Goal: Check status: Check status

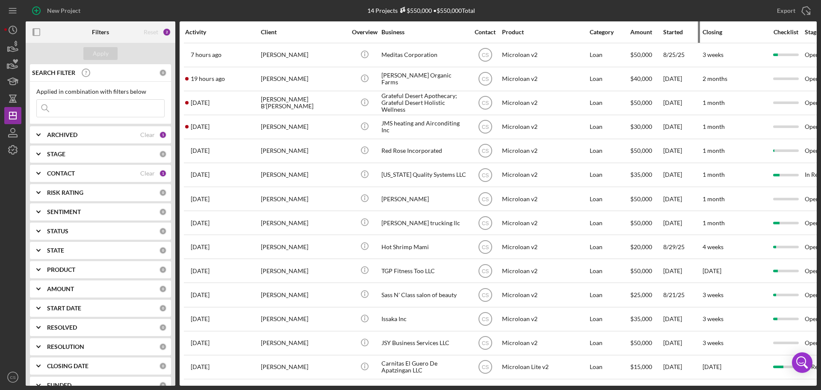
click at [670, 36] on div "Started" at bounding box center [683, 32] width 39 height 21
click at [674, 30] on div "Started" at bounding box center [683, 32] width 39 height 7
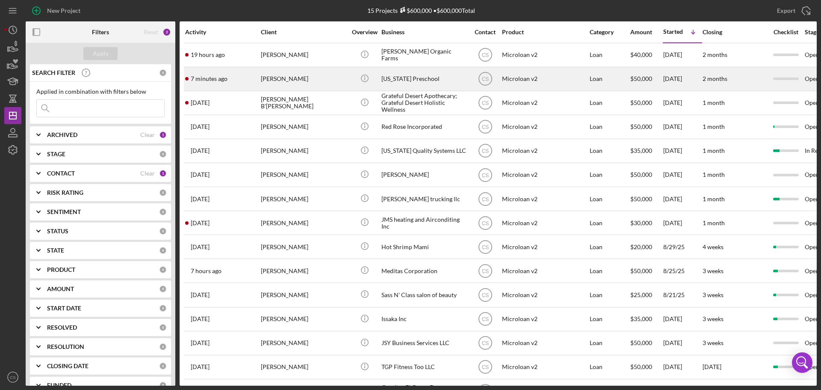
click at [353, 79] on div "Icon/Info" at bounding box center [365, 79] width 32 height 23
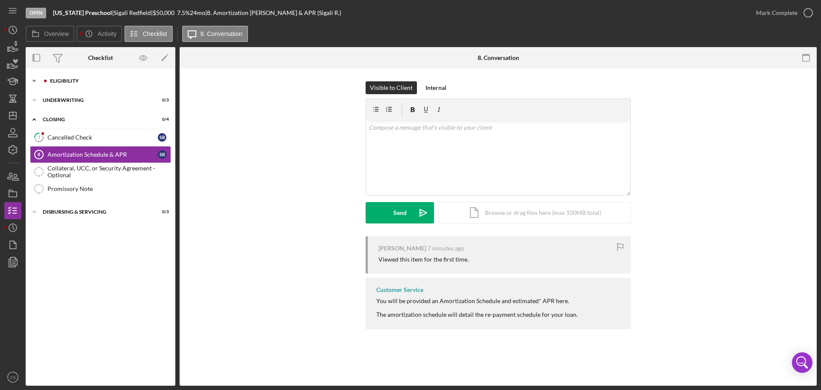
click at [73, 79] on div "Eligibility" at bounding box center [107, 80] width 115 height 5
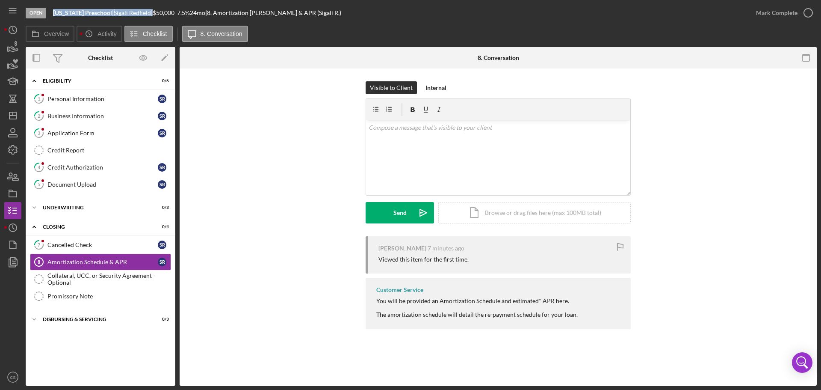
drag, startPoint x: 151, startPoint y: 12, endPoint x: 55, endPoint y: 12, distance: 95.4
click at [55, 12] on div "[US_STATE] Preschool | [PERSON_NAME] | $50,000 $50,000 7.5 % 24 mo | 8. Amortiz…" at bounding box center [197, 12] width 288 height 7
copy div "[US_STATE] Preschool | [PERSON_NAME]"
click at [101, 130] on div "Application Form" at bounding box center [102, 133] width 110 height 7
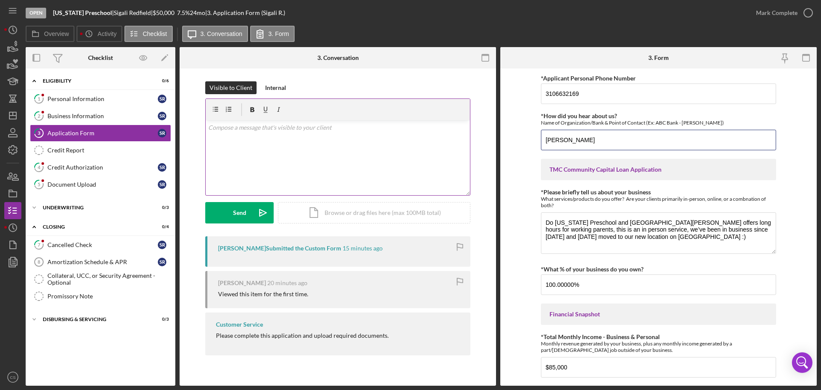
drag, startPoint x: 647, startPoint y: 141, endPoint x: 427, endPoint y: 133, distance: 220.9
click at [425, 133] on div "Overview Internal Workflow Stage Open Icon/Dropdown Arrow Archive (can unarchiv…" at bounding box center [421, 216] width 791 height 338
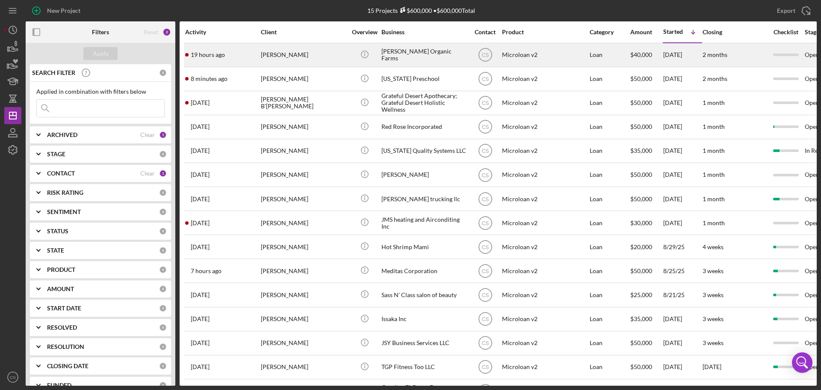
click at [351, 58] on div "Icon/Info" at bounding box center [365, 55] width 32 height 23
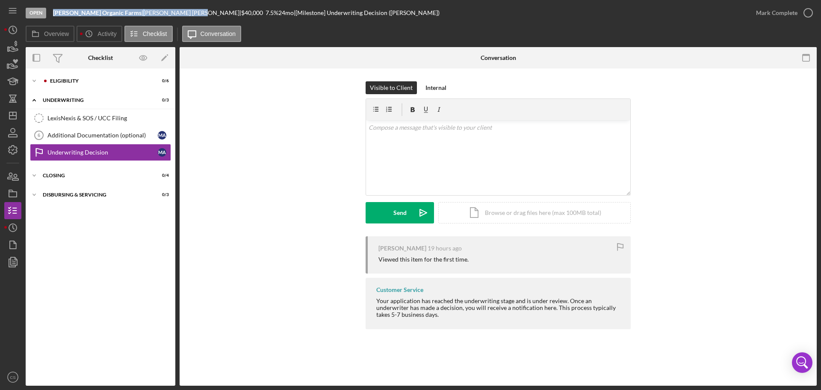
drag, startPoint x: 150, startPoint y: 12, endPoint x: 55, endPoint y: 12, distance: 95.0
click at [55, 12] on div "[PERSON_NAME] Organic Farms | [PERSON_NAME] | $40,000 $40,000 7.5 % 24 mo | [Mi…" at bounding box center [246, 12] width 387 height 7
copy div "[PERSON_NAME] Organic Farms | [PERSON_NAME]"
click at [113, 72] on div "Icon/Expander Eligibility 0 / 6 Icon/Expander Underwriting 0 / 3 LexisNexis & S…" at bounding box center [101, 226] width 150 height 317
click at [110, 79] on div "Eligibility" at bounding box center [107, 80] width 115 height 5
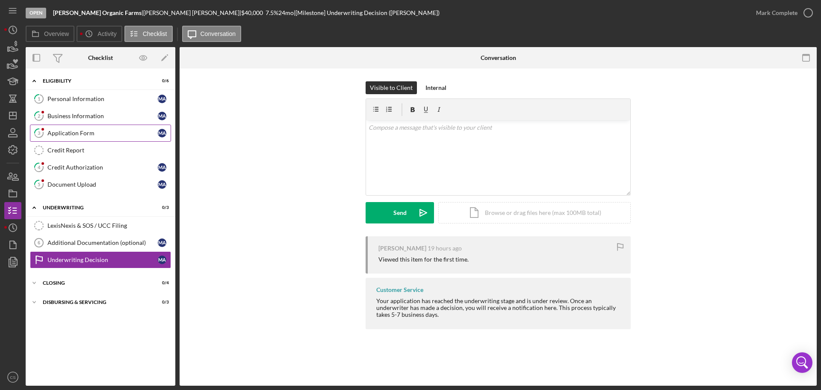
click at [105, 130] on div "Application Form" at bounding box center [102, 133] width 110 height 7
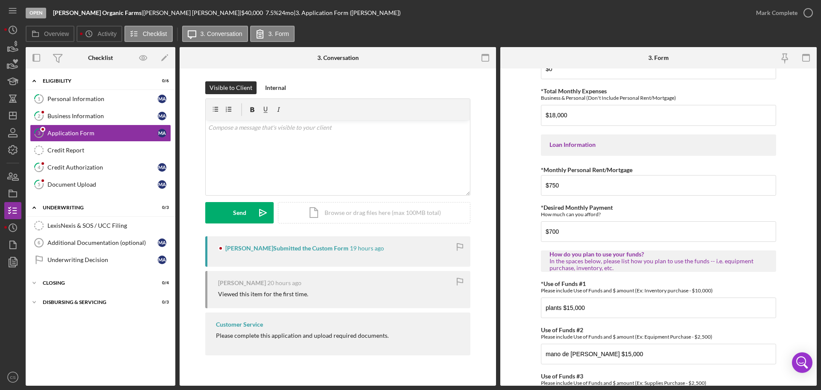
scroll to position [420, 0]
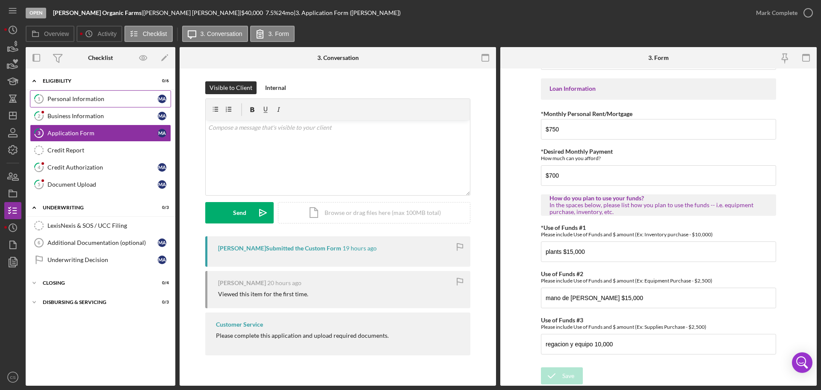
click at [79, 105] on link "1 Personal Information M A" at bounding box center [100, 98] width 141 height 17
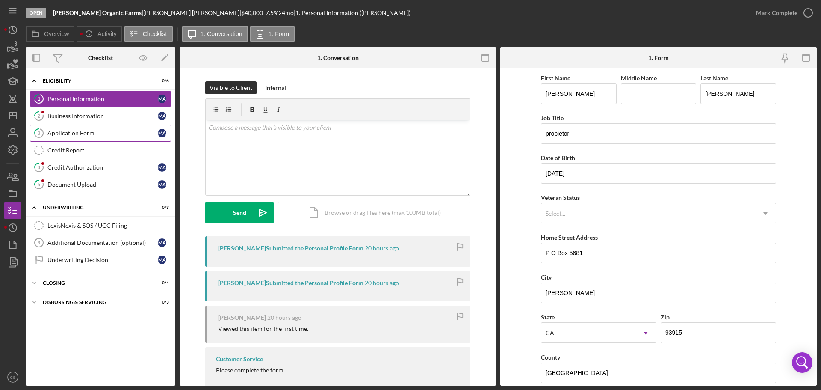
click at [58, 130] on div "Application Form" at bounding box center [102, 133] width 110 height 7
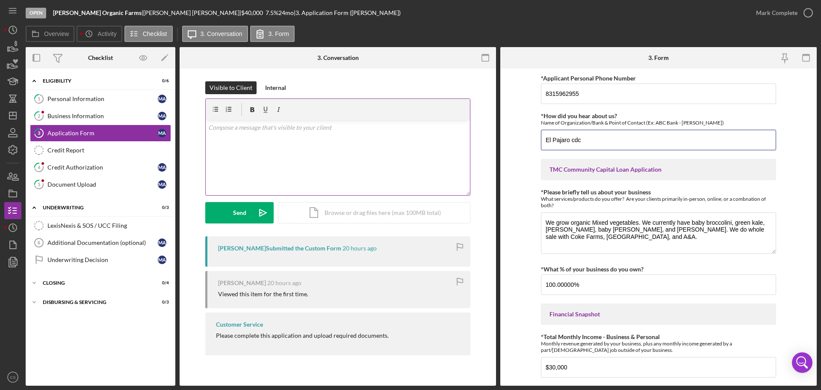
drag, startPoint x: 624, startPoint y: 137, endPoint x: 404, endPoint y: 130, distance: 219.6
click at [404, 130] on div "Overview Internal Workflow Stage Open Icon/Dropdown Arrow Archive (can unarchiv…" at bounding box center [421, 216] width 791 height 338
click at [343, 20] on div "Open [PERSON_NAME] Organic Farms | [PERSON_NAME] | $40,000 $40,000 7.5 % 24 mo …" at bounding box center [387, 13] width 722 height 26
click at [15, 119] on polygon "button" at bounding box center [12, 115] width 7 height 7
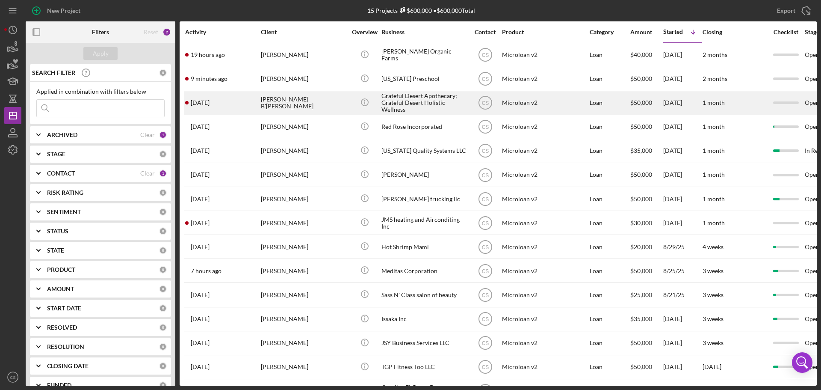
click at [343, 106] on div "[PERSON_NAME] B'[PERSON_NAME]" at bounding box center [304, 103] width 86 height 23
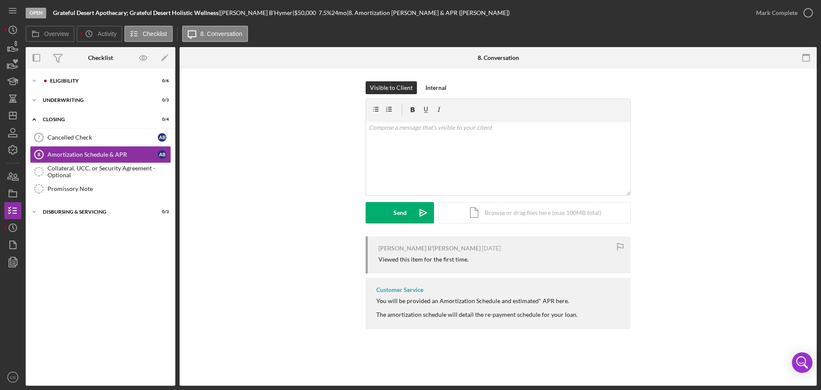
drag, startPoint x: 256, startPoint y: 13, endPoint x: 54, endPoint y: 14, distance: 201.9
click at [54, 14] on div "Grateful Desert Apothecary; Grateful Desert Holistic Wellness | [PERSON_NAME] B…" at bounding box center [281, 12] width 457 height 7
copy div "Grateful Desert Apothecary; Grateful Desert Holistic Wellness | [PERSON_NAME] B…"
click at [89, 79] on div "Eligibility" at bounding box center [107, 80] width 115 height 5
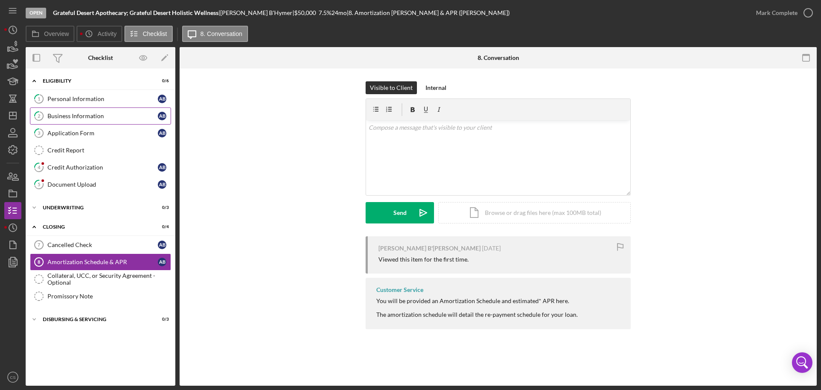
click at [89, 116] on div "Business Information" at bounding box center [102, 116] width 110 height 7
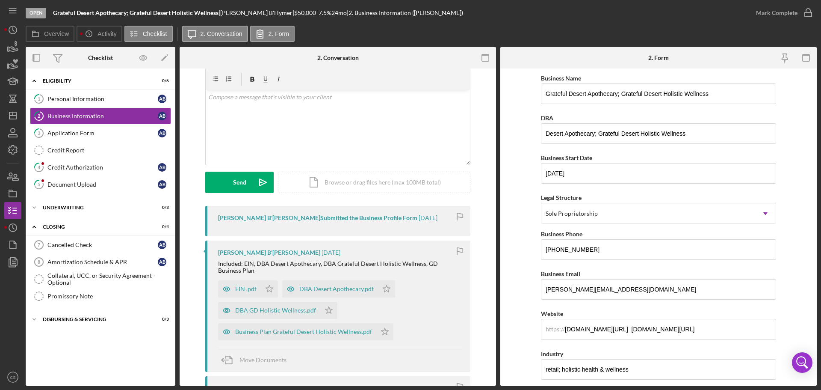
scroll to position [43, 0]
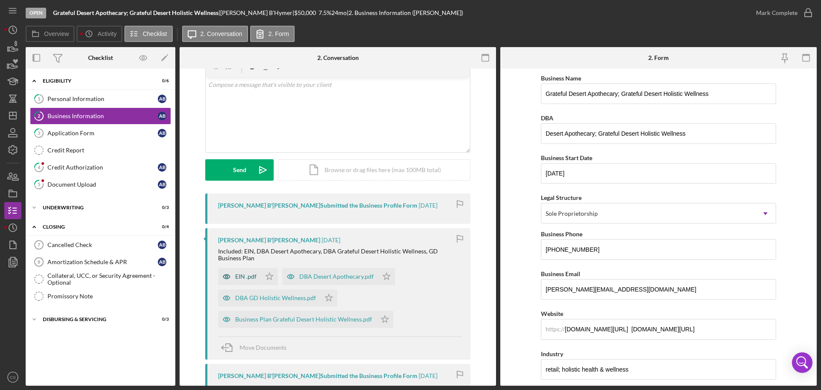
click at [237, 275] on div "EIN .pdf" at bounding box center [245, 276] width 21 height 7
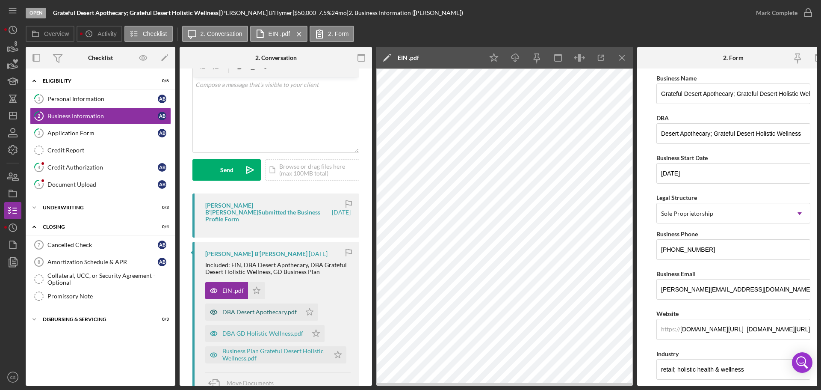
click at [268, 308] on div "DBA Desert Apothecary.pdf" at bounding box center [259, 311] width 74 height 7
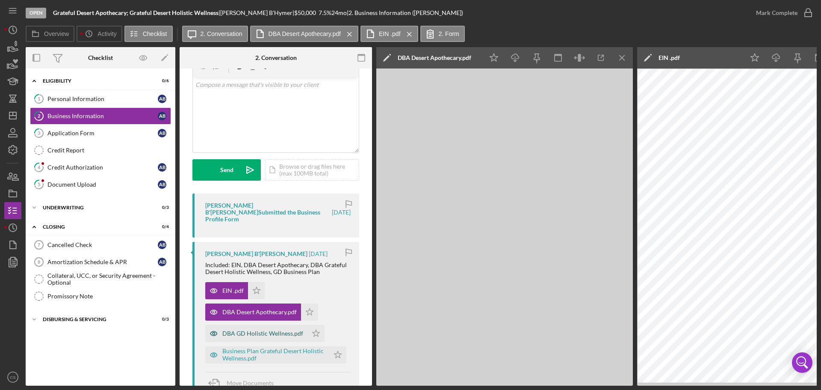
click at [258, 330] on div "DBA GD Holistic Wellness.pdf" at bounding box center [262, 333] width 81 height 7
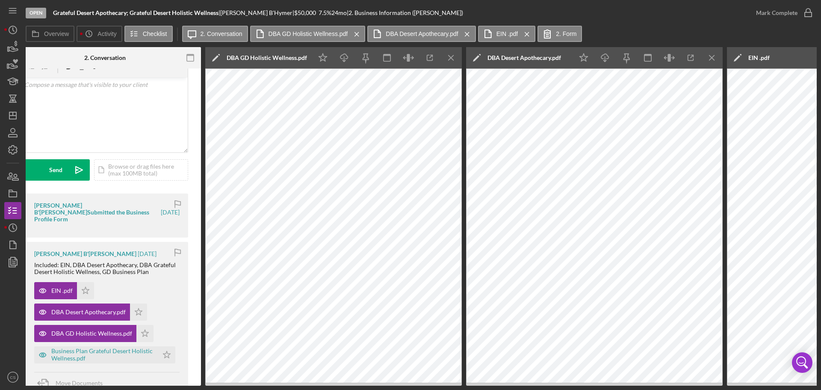
scroll to position [0, 0]
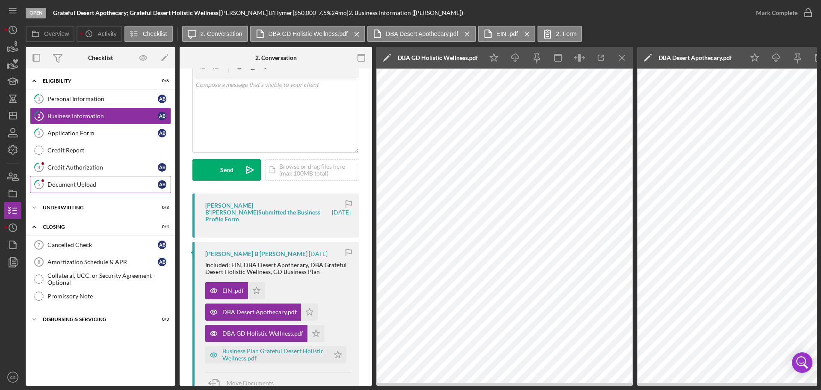
click at [97, 186] on div "Document Upload" at bounding box center [102, 184] width 110 height 7
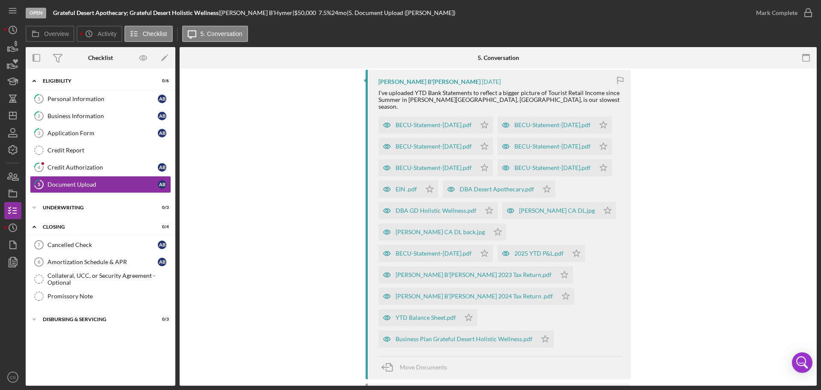
scroll to position [134, 0]
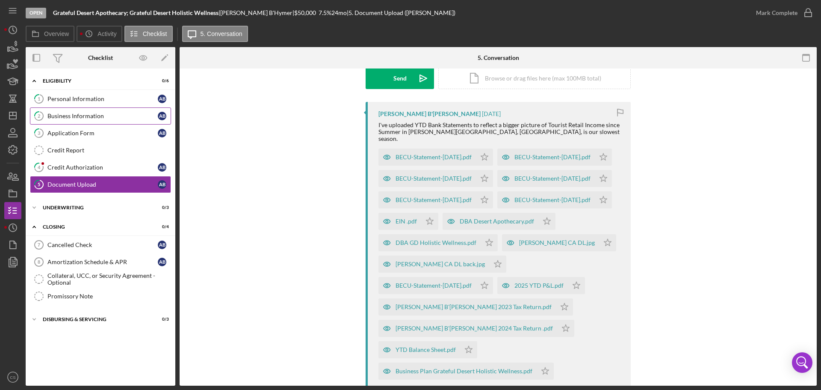
click at [106, 109] on link "2 Business Information A B" at bounding box center [100, 115] width 141 height 17
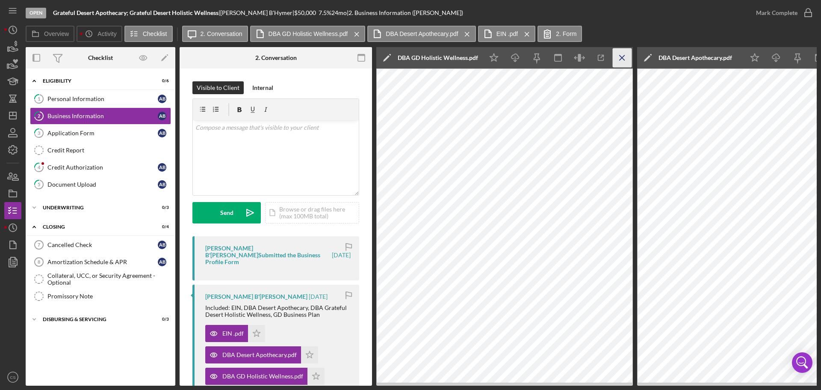
click at [631, 59] on icon "Icon/Menu Close" at bounding box center [622, 57] width 19 height 19
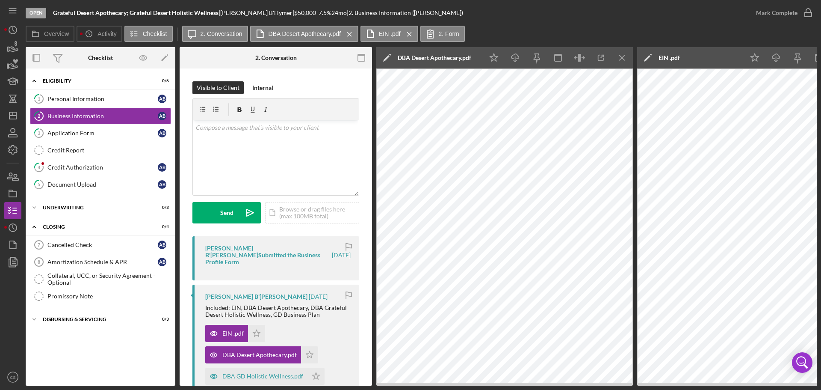
click at [631, 59] on icon "Icon/Menu Close" at bounding box center [622, 57] width 19 height 19
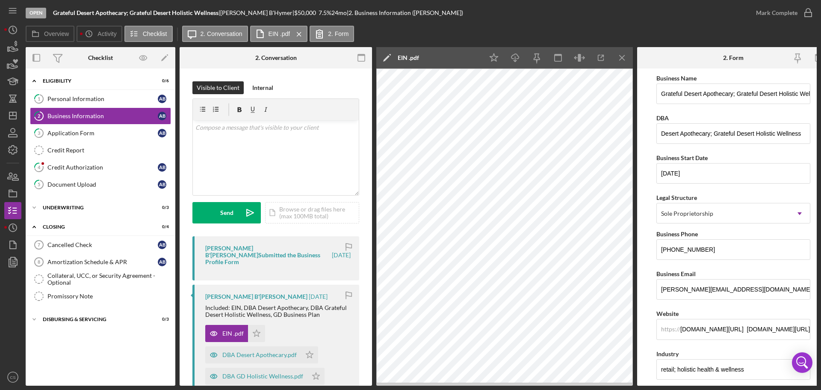
click at [151, 13] on b "Grateful Desert Apothecary; Grateful Desert Holistic Wellness" at bounding box center [136, 12] width 166 height 7
drag, startPoint x: 710, startPoint y: 133, endPoint x: 659, endPoint y: 135, distance: 50.5
click at [110, 44] on div "Overview Icon/History Activity Checklist Icon/Message 2. Conversation EIN .pdf …" at bounding box center [421, 206] width 791 height 360
drag, startPoint x: 273, startPoint y: 12, endPoint x: 227, endPoint y: 14, distance: 46.3
click at [227, 14] on div "[PERSON_NAME] B'[PERSON_NAME] |" at bounding box center [257, 12] width 74 height 7
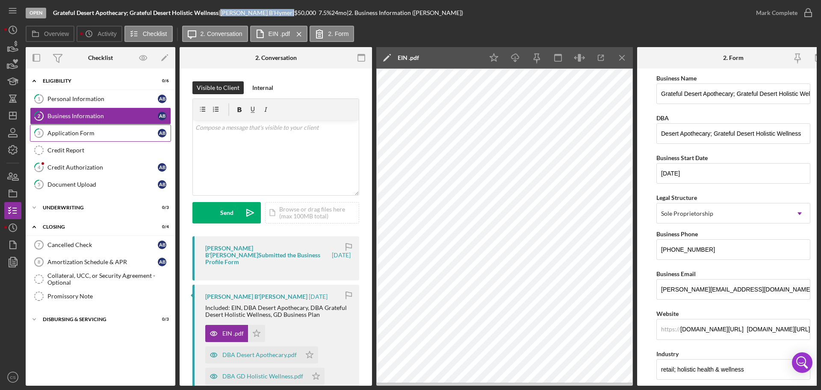
drag, startPoint x: 103, startPoint y: 130, endPoint x: 109, endPoint y: 130, distance: 6.0
click at [103, 130] on div "Application Form" at bounding box center [102, 133] width 110 height 7
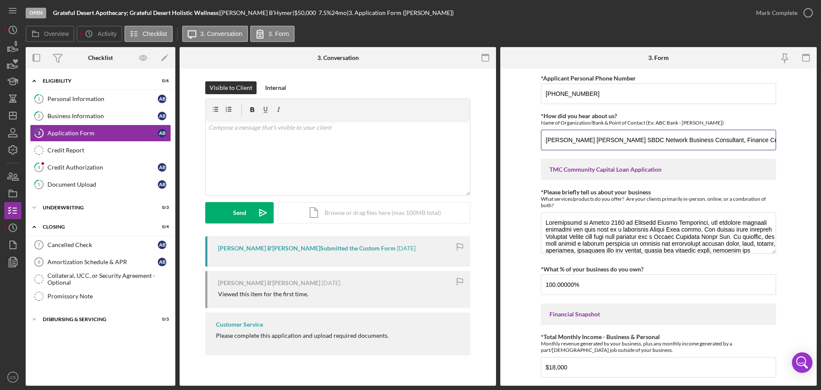
drag, startPoint x: 757, startPoint y: 137, endPoint x: 488, endPoint y: 141, distance: 268.7
click at [488, 141] on div "Overview Internal Workflow Stage Open Icon/Dropdown Arrow Archive (can unarchiv…" at bounding box center [421, 216] width 791 height 338
click at [15, 113] on icon "Icon/Dashboard" at bounding box center [12, 115] width 21 height 21
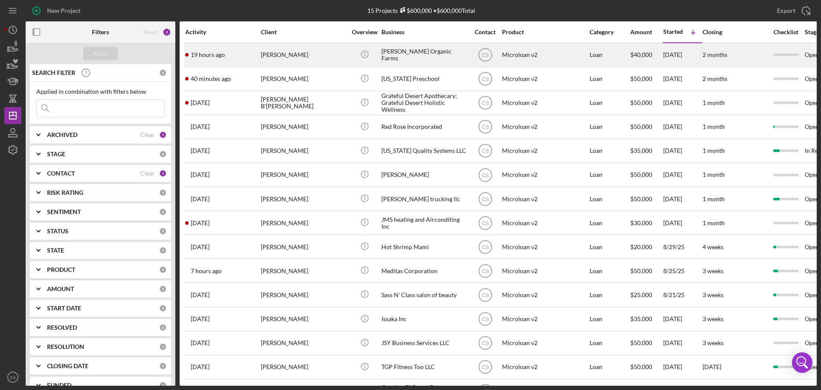
click at [335, 54] on div "[PERSON_NAME]" at bounding box center [304, 55] width 86 height 23
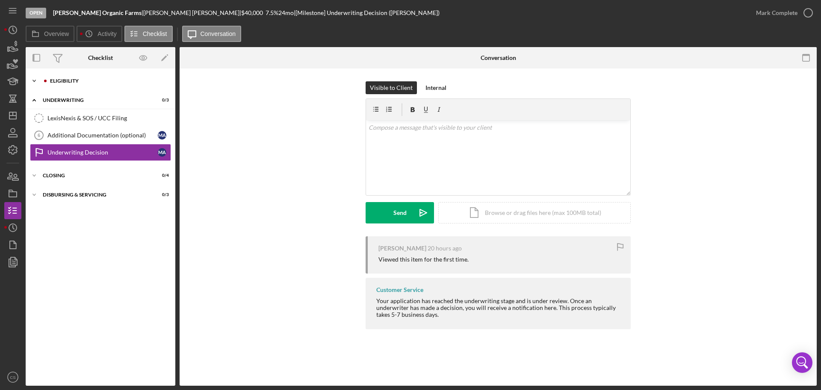
click at [106, 81] on div "Eligibility" at bounding box center [107, 80] width 115 height 5
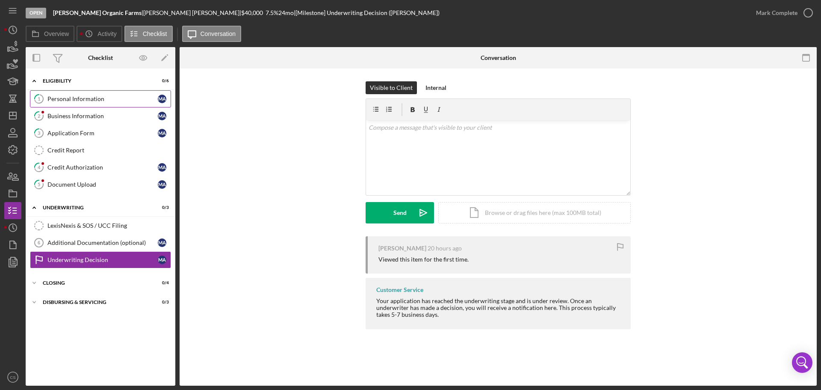
click at [83, 103] on link "1 Personal Information M A" at bounding box center [100, 98] width 141 height 17
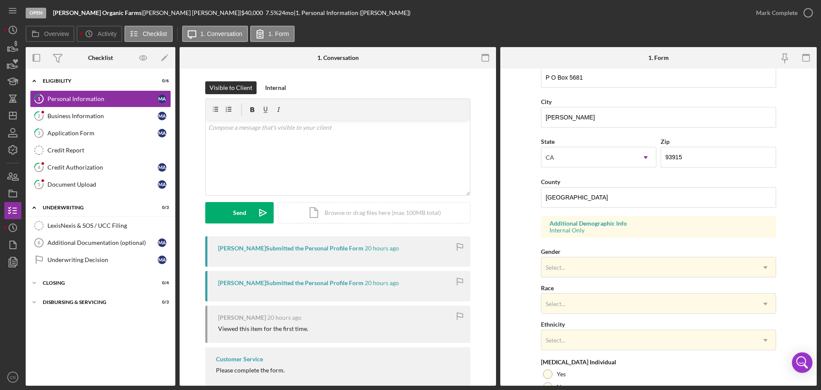
scroll to position [169, 0]
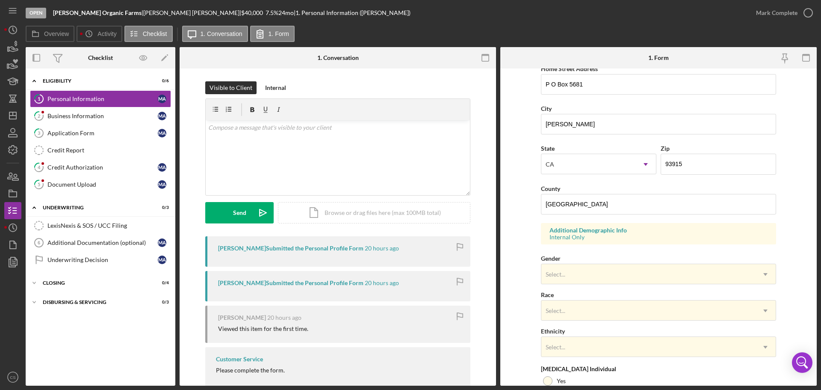
click at [354, 36] on div "Overview Icon/History Activity Checklist Icon/Message 1. Conversation 1. Form" at bounding box center [421, 34] width 791 height 17
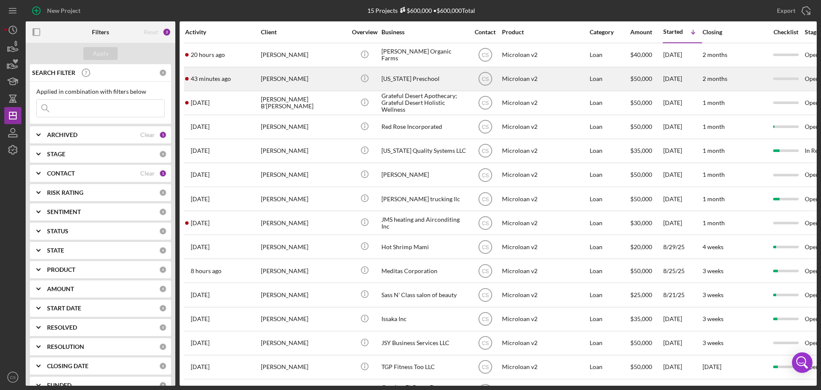
click at [345, 79] on div "[PERSON_NAME]" at bounding box center [304, 79] width 86 height 23
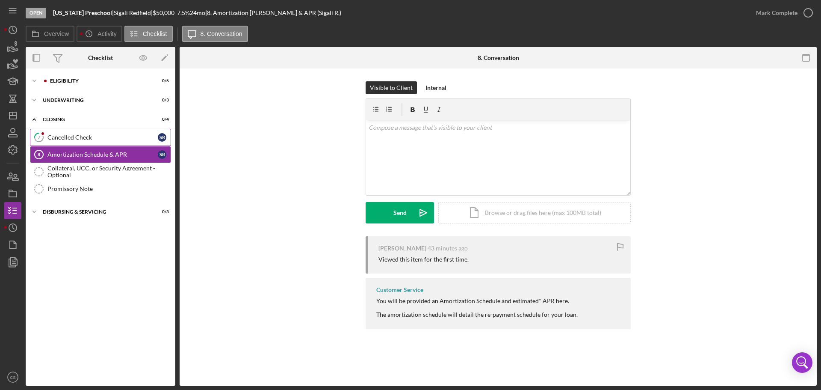
click at [102, 134] on div "Cancelled Check" at bounding box center [102, 137] width 110 height 7
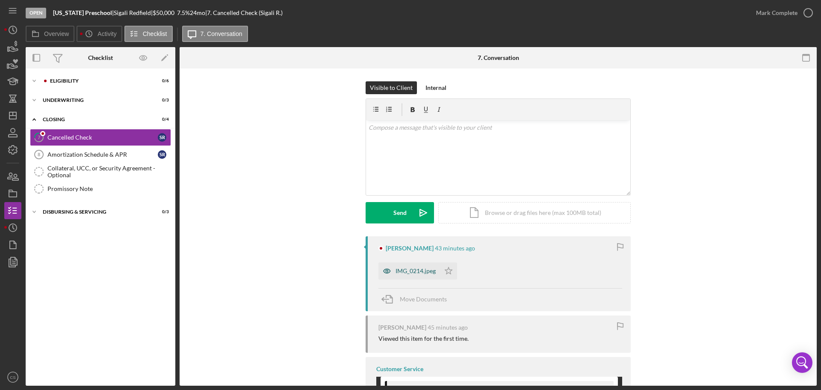
click at [397, 270] on div "IMG_0214.jpeg" at bounding box center [416, 270] width 40 height 7
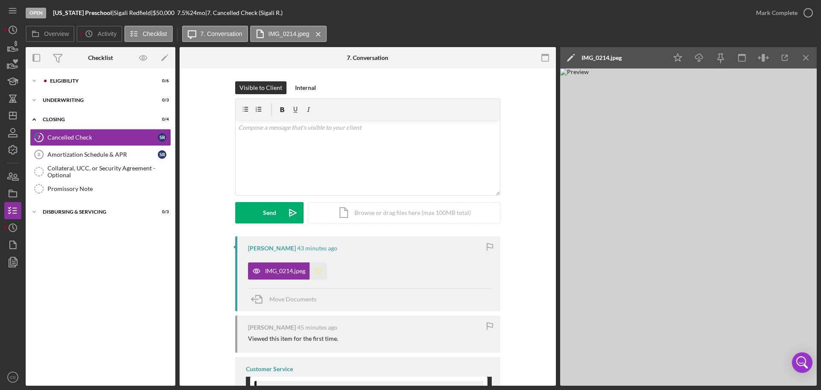
click at [314, 277] on icon "Icon/Star" at bounding box center [318, 270] width 17 height 17
click at [803, 20] on icon "button" at bounding box center [808, 12] width 21 height 21
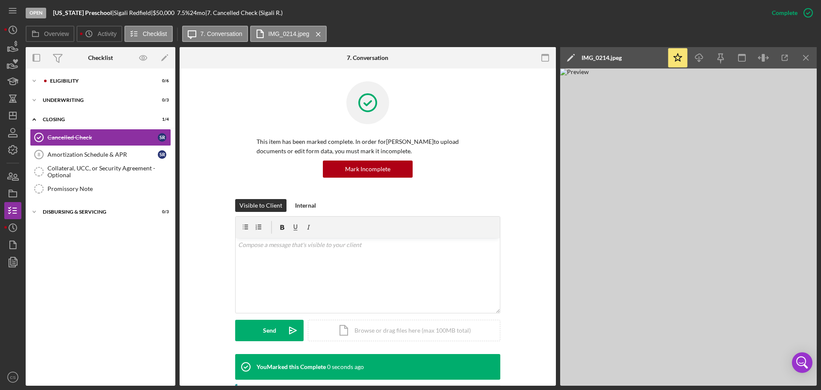
click at [88, 89] on div "Icon/Expander Eligibility 0 / 6" at bounding box center [101, 81] width 150 height 17
click at [88, 83] on div "Eligibility" at bounding box center [107, 80] width 115 height 5
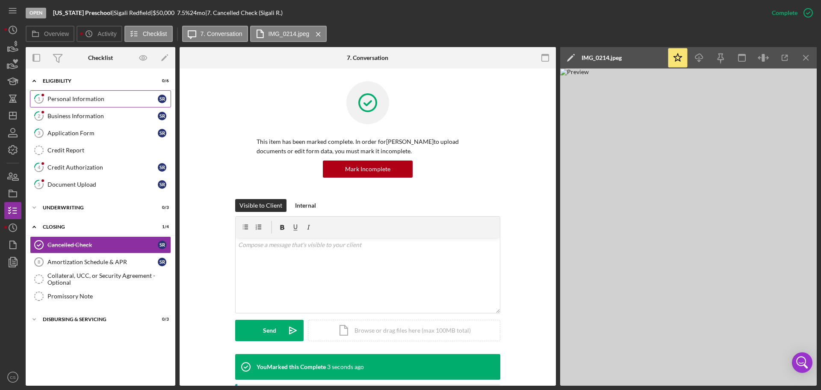
click at [108, 97] on div "Personal Information" at bounding box center [102, 98] width 110 height 7
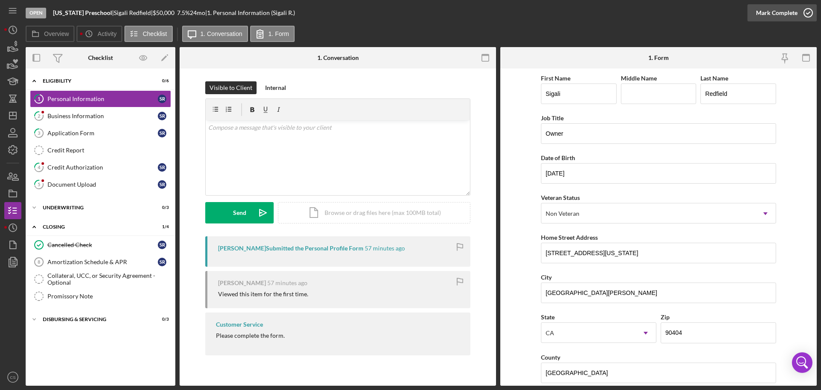
click at [807, 15] on icon "button" at bounding box center [808, 12] width 21 height 21
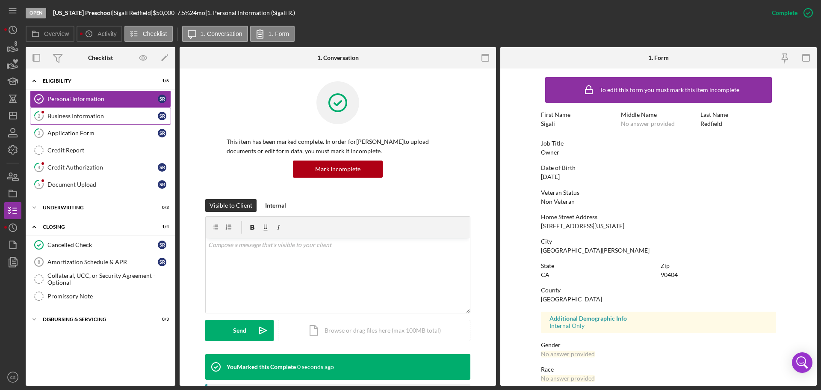
click at [80, 116] on div "Business Information" at bounding box center [102, 116] width 110 height 7
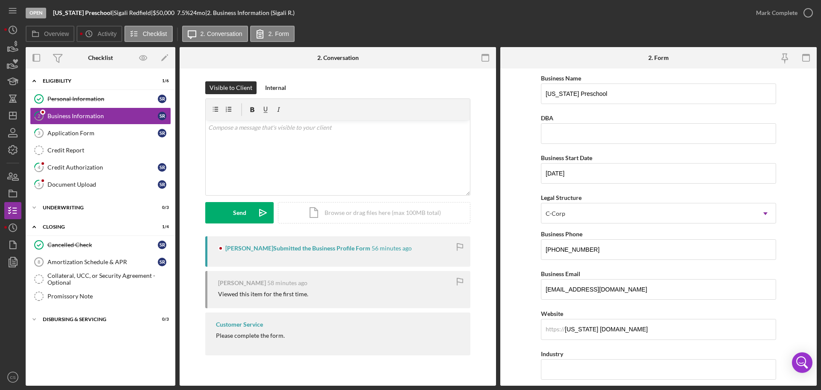
click at [516, 177] on form "Business Name [US_STATE] Preschool DBA Business Start Date [DATE] Legal Structu…" at bounding box center [659, 226] width 317 height 317
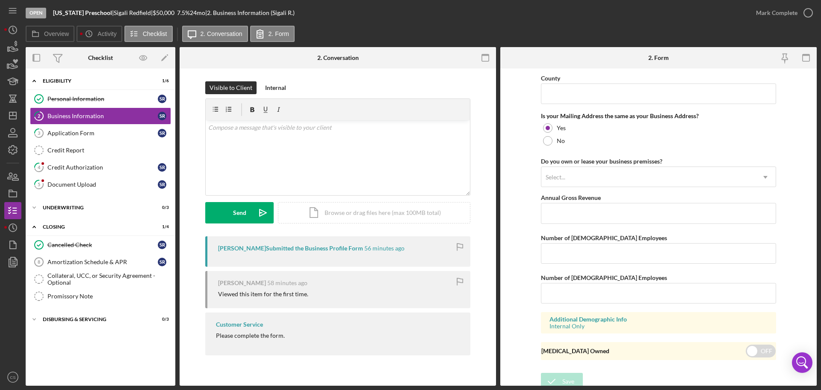
scroll to position [633, 0]
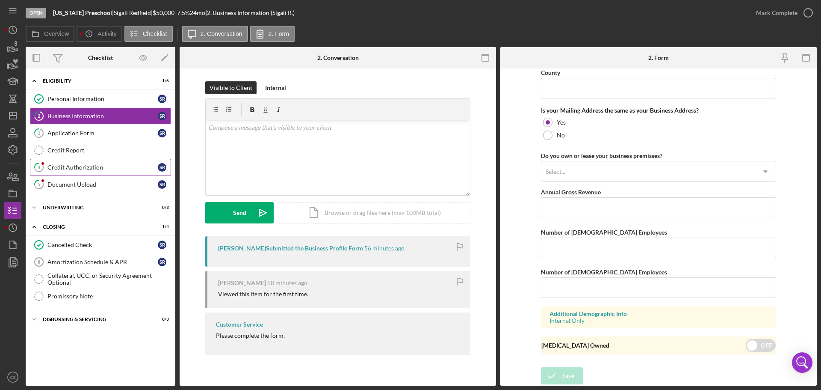
click at [88, 164] on div "Credit Authorization" at bounding box center [102, 167] width 110 height 7
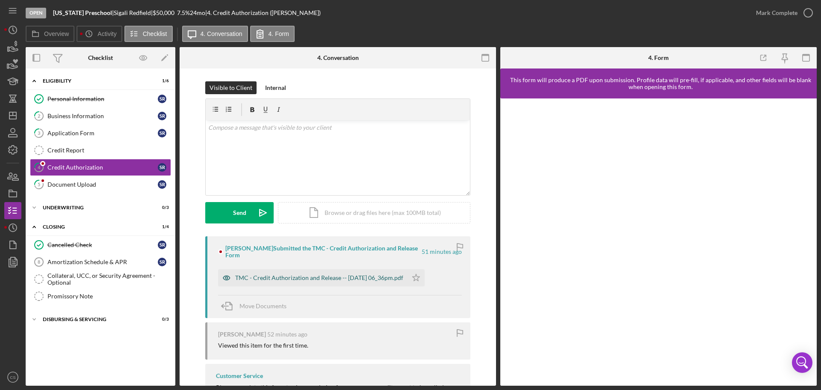
click at [375, 280] on div "TMC - Credit Authorization and Release -- [DATE] 06_36pm.pdf" at bounding box center [319, 277] width 168 height 7
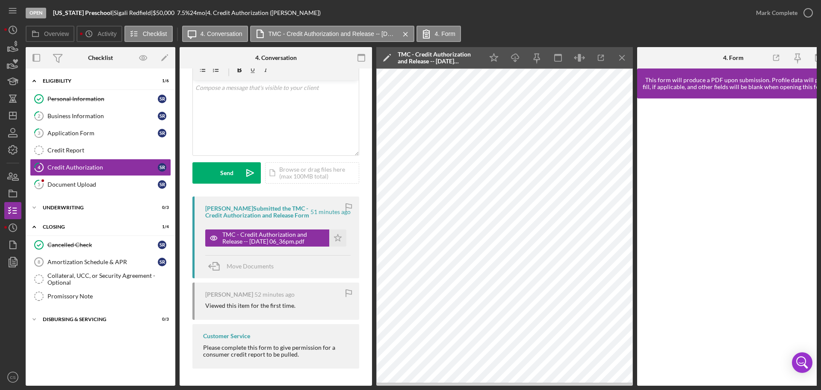
scroll to position [49, 0]
click at [131, 187] on div "Document Upload" at bounding box center [102, 184] width 110 height 7
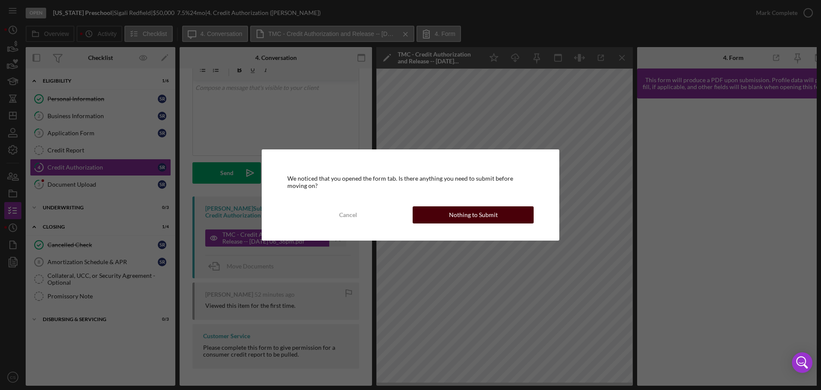
click at [494, 213] on div "Nothing to Submit" at bounding box center [473, 214] width 49 height 17
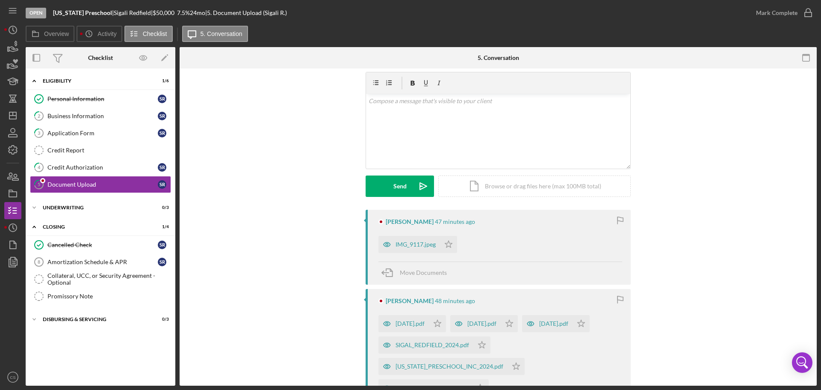
scroll to position [128, 0]
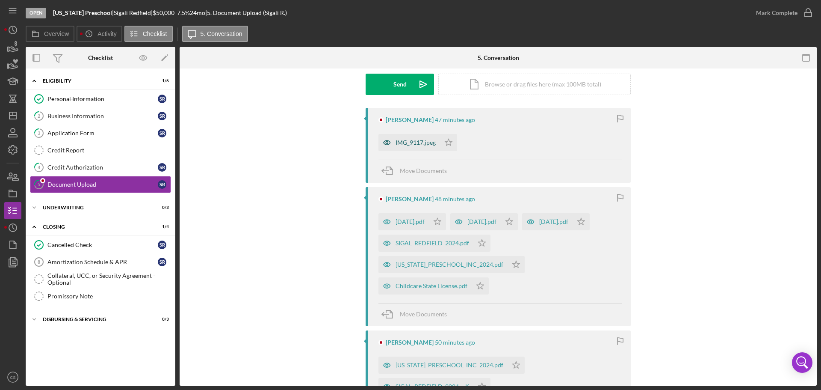
click at [418, 146] on div "IMG_9117.jpeg" at bounding box center [416, 142] width 40 height 7
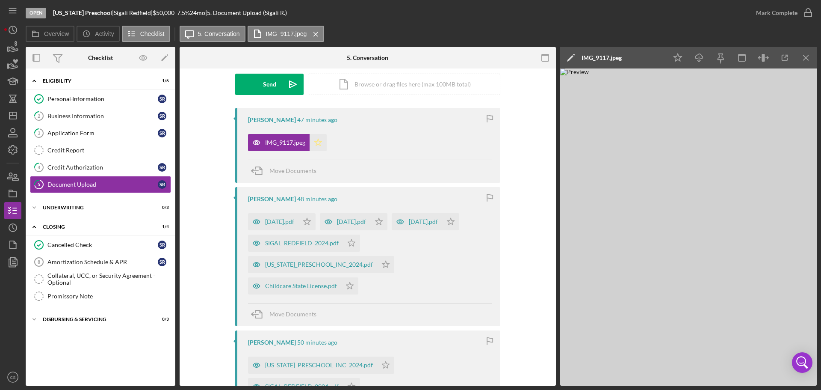
click at [320, 144] on icon "Icon/Star" at bounding box center [318, 142] width 17 height 17
click at [290, 223] on div "[DATE].pdf" at bounding box center [279, 221] width 29 height 7
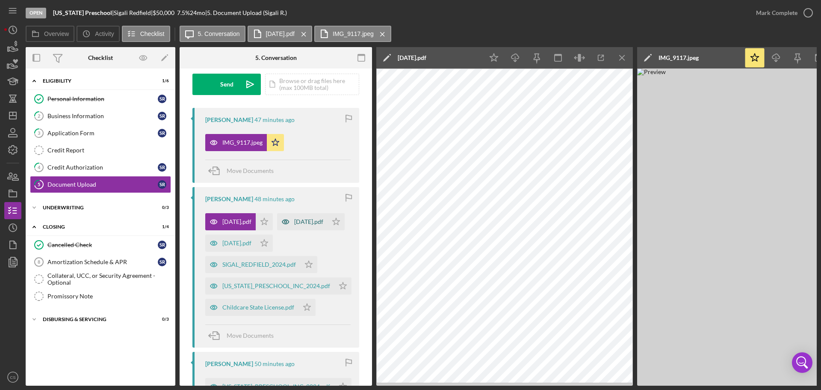
click at [277, 230] on div "[DATE].pdf" at bounding box center [302, 221] width 50 height 17
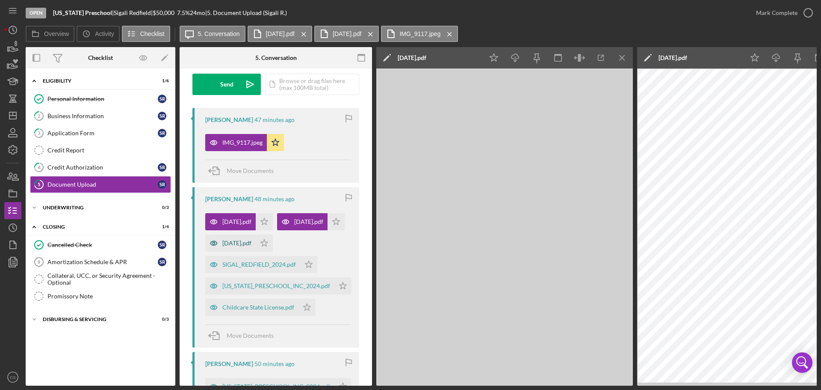
click at [242, 246] on div "[DATE].pdf" at bounding box center [236, 243] width 29 height 7
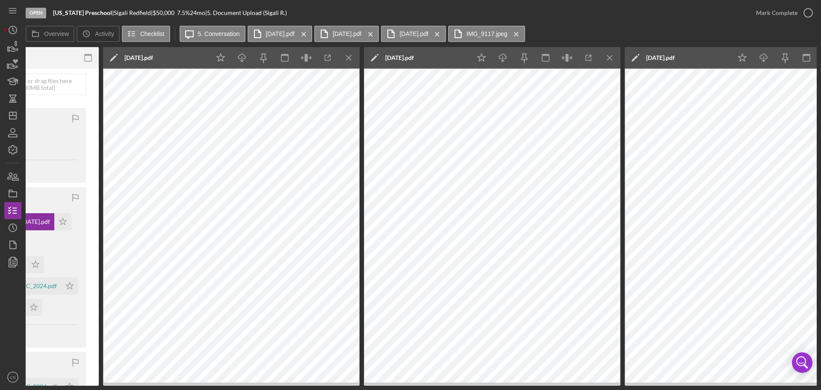
scroll to position [0, 299]
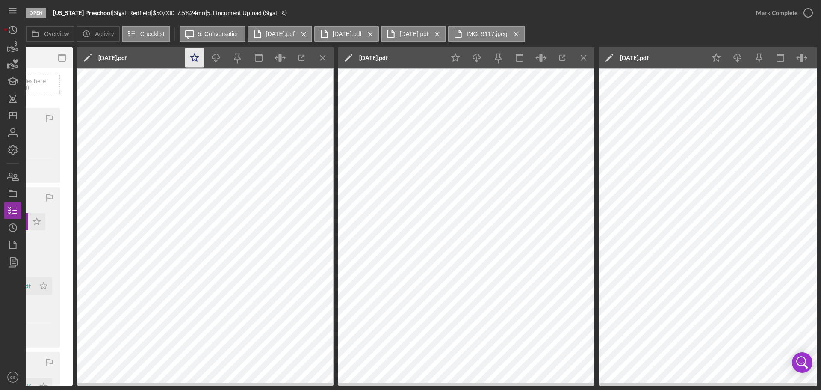
click at [201, 55] on icon "Icon/Star" at bounding box center [194, 57] width 19 height 19
click at [450, 60] on icon "Icon/Star" at bounding box center [455, 57] width 19 height 19
click at [714, 57] on icon "Icon/Star" at bounding box center [716, 57] width 19 height 19
click at [445, 33] on icon "Icon/Menu Close" at bounding box center [437, 34] width 15 height 21
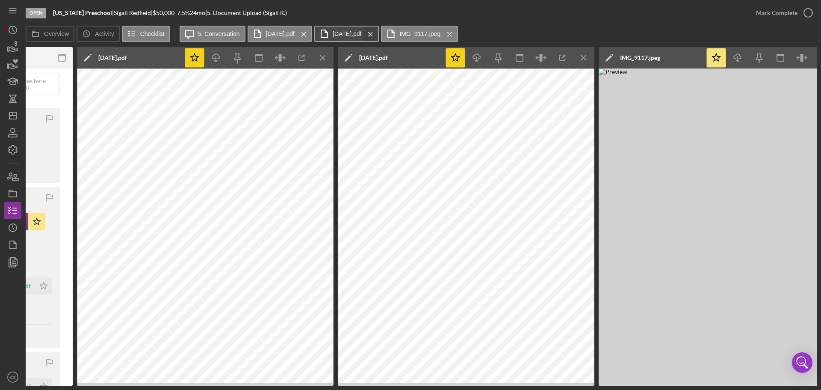
click at [378, 34] on icon "Icon/Menu Close" at bounding box center [370, 34] width 15 height 21
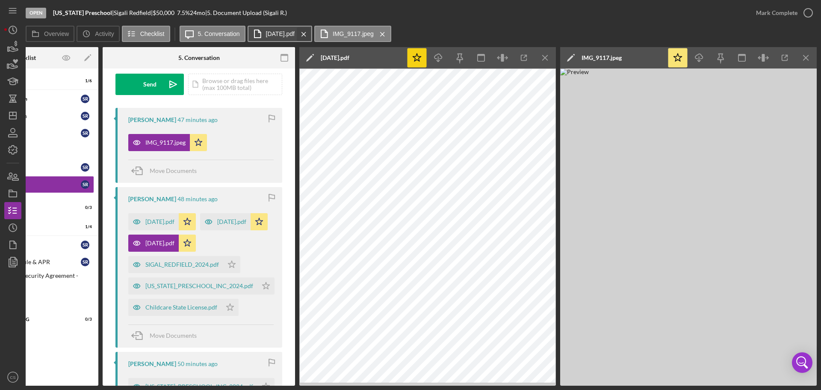
click at [311, 33] on icon "Icon/Menu Close" at bounding box center [303, 34] width 15 height 21
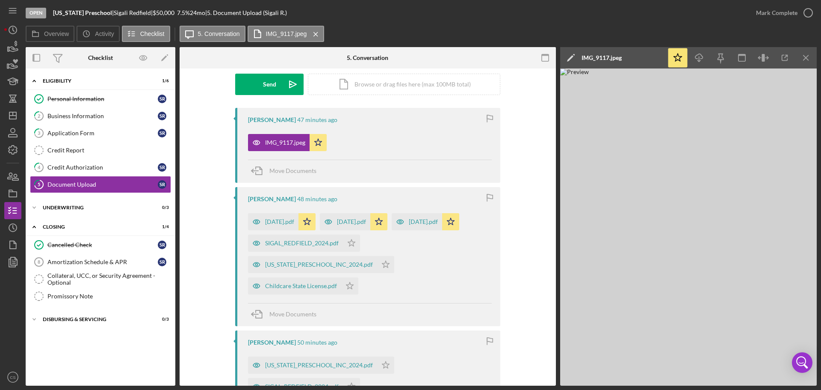
scroll to position [0, 0]
click at [318, 33] on icon "Icon/Menu Close" at bounding box center [315, 34] width 15 height 21
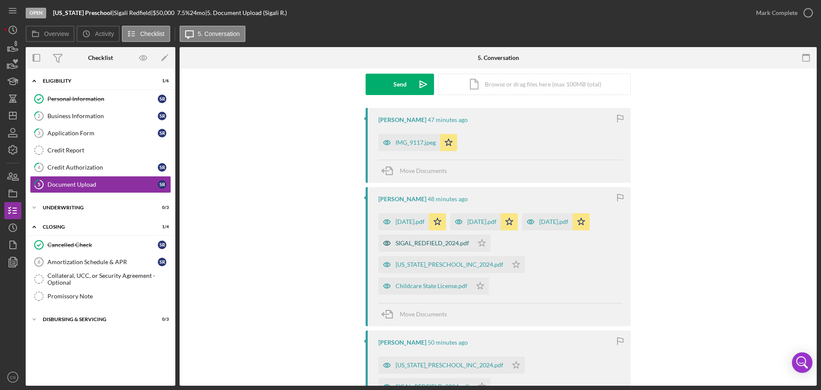
click at [474, 238] on div "SIGAL_REDFIELD_2024.pdf" at bounding box center [426, 242] width 95 height 17
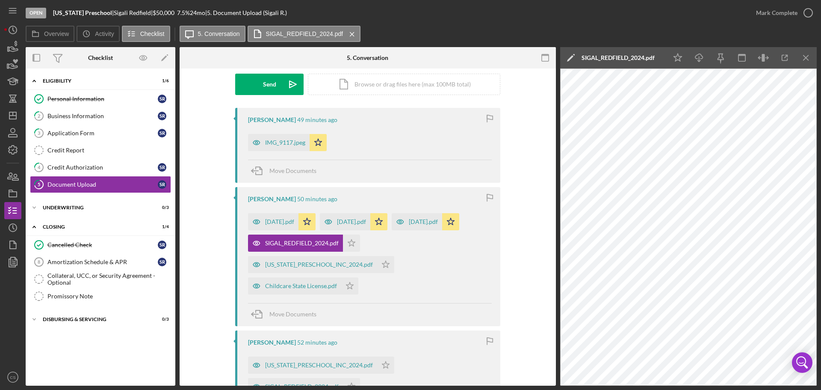
click at [450, 234] on div "[DATE].pdf Icon/Star [DATE].pdf Icon/Star [DATE].pdf Icon/Star SIGAL_REDFIELD_2…" at bounding box center [370, 252] width 244 height 86
click at [356, 242] on polygon "button" at bounding box center [351, 242] width 7 height 7
click at [322, 267] on div "[US_STATE]_PRESCHOOL_INC_2024.pdf" at bounding box center [319, 264] width 108 height 7
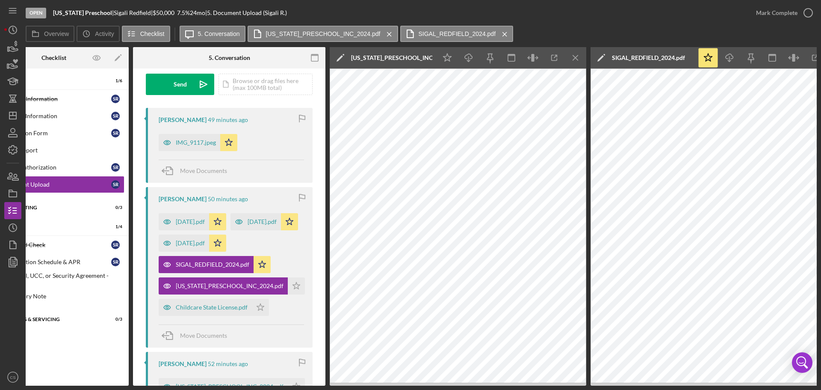
scroll to position [0, 77]
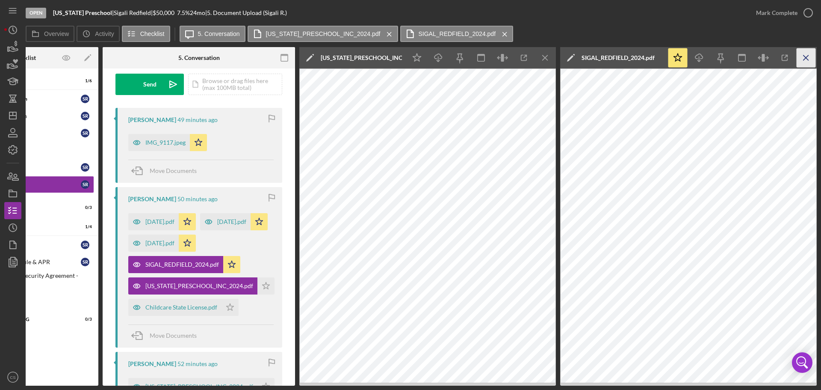
click at [812, 54] on icon "Icon/Menu Close" at bounding box center [806, 57] width 19 height 19
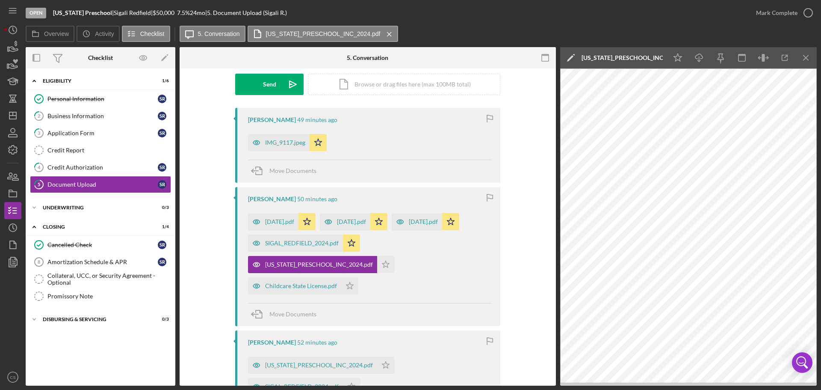
scroll to position [0, 0]
click at [318, 366] on div "[US_STATE]_PRESCHOOL_INC_2024.pdf" at bounding box center [319, 364] width 108 height 7
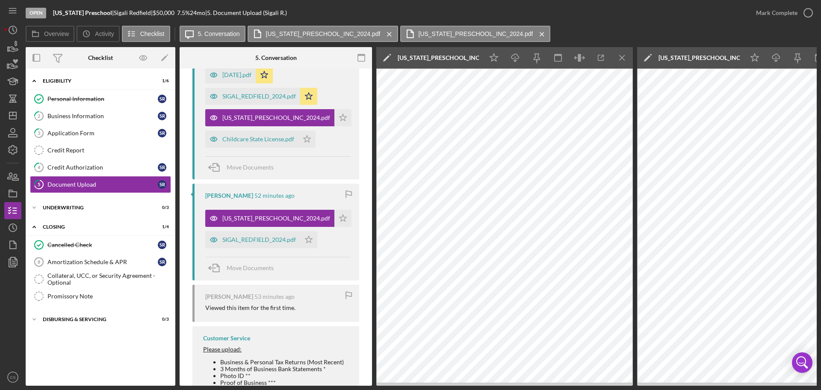
scroll to position [299, 0]
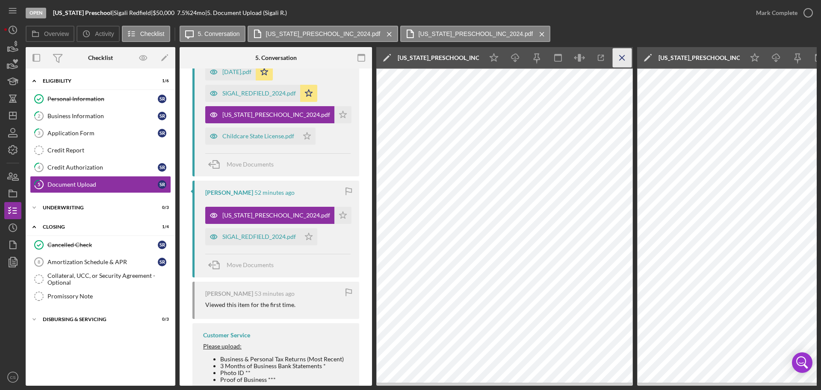
click at [616, 58] on icon "Icon/Menu Close" at bounding box center [622, 57] width 19 height 19
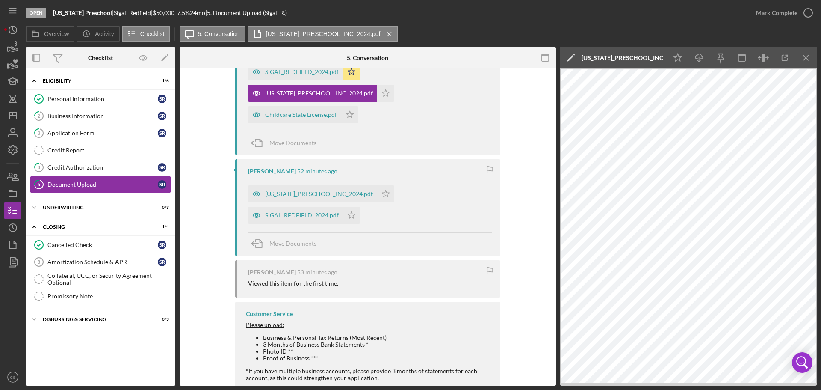
scroll to position [278, 0]
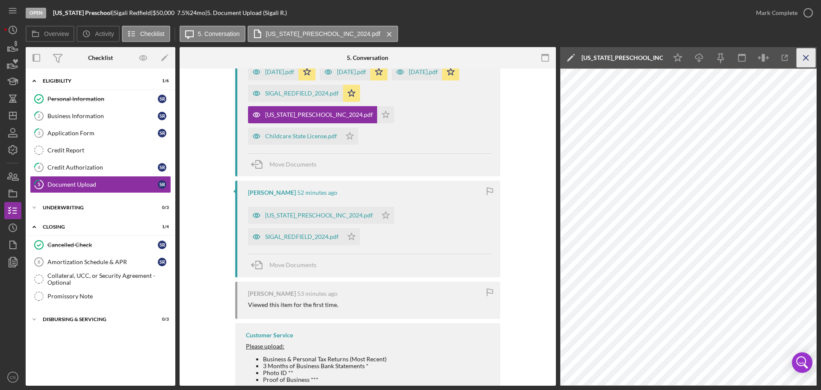
click at [798, 56] on icon "Icon/Menu Close" at bounding box center [806, 57] width 19 height 19
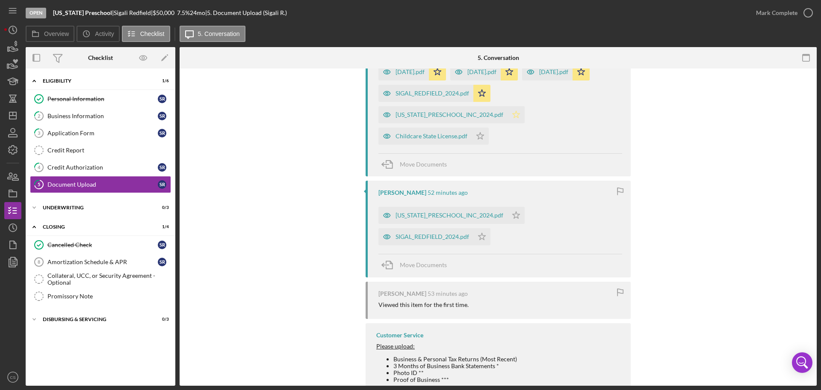
drag, startPoint x: 510, startPoint y: 113, endPoint x: 504, endPoint y: 120, distance: 9.1
click at [510, 115] on icon "Icon/Star" at bounding box center [516, 114] width 17 height 17
click at [480, 136] on polygon "button" at bounding box center [480, 135] width 7 height 7
click at [427, 214] on div "[US_STATE]_PRESCHOOL_INC_2024.pdf" at bounding box center [450, 215] width 108 height 7
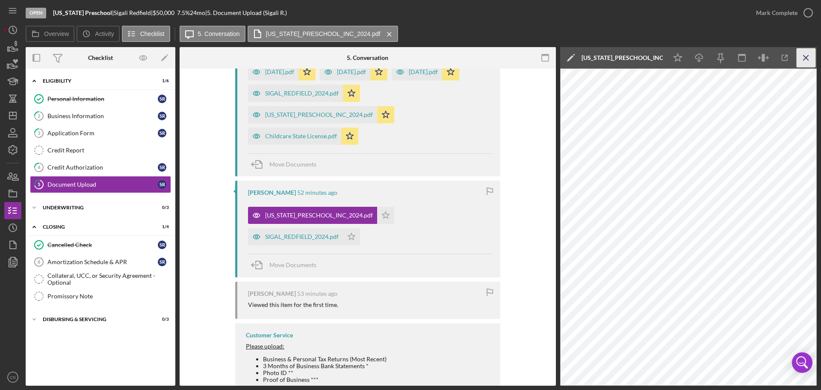
click at [804, 58] on icon "Icon/Menu Close" at bounding box center [806, 57] width 19 height 19
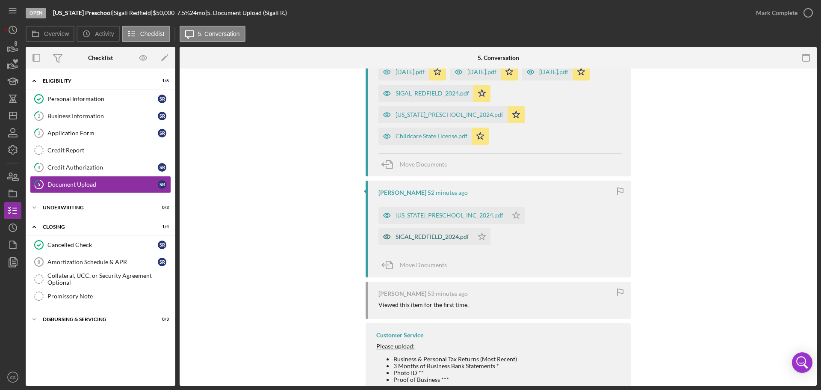
click at [411, 240] on div "SIGAL_REDFIELD_2024.pdf" at bounding box center [433, 236] width 74 height 7
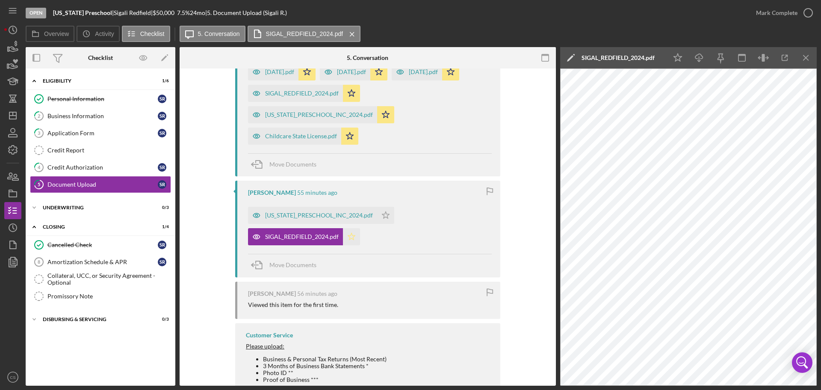
click at [347, 237] on icon "Icon/Star" at bounding box center [351, 236] width 17 height 17
click at [298, 135] on div "Childcare State License.pdf" at bounding box center [301, 136] width 72 height 7
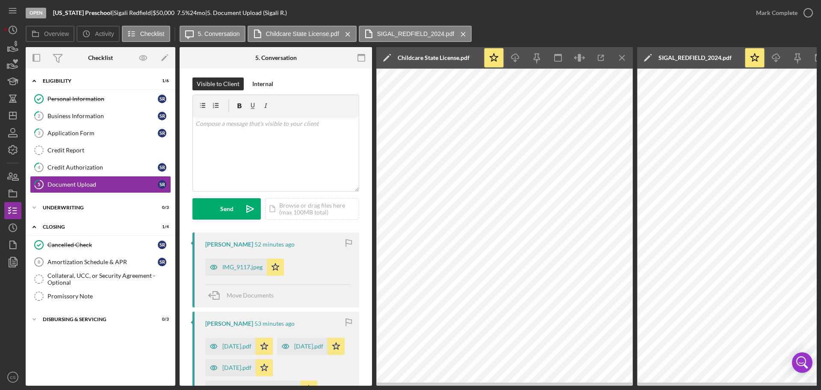
scroll to position [0, 0]
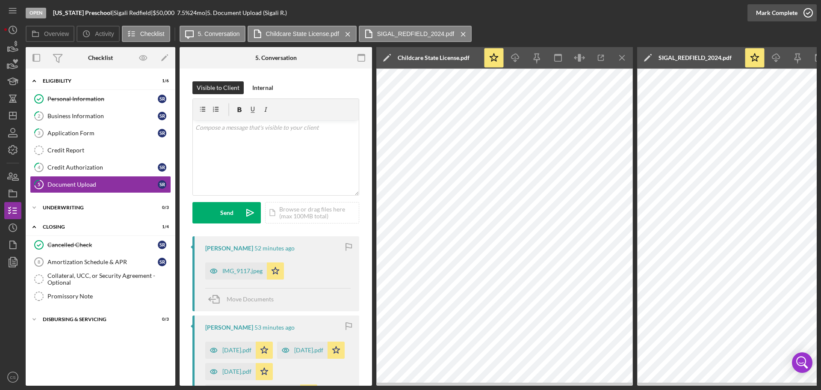
click at [811, 12] on icon "button" at bounding box center [808, 12] width 21 height 21
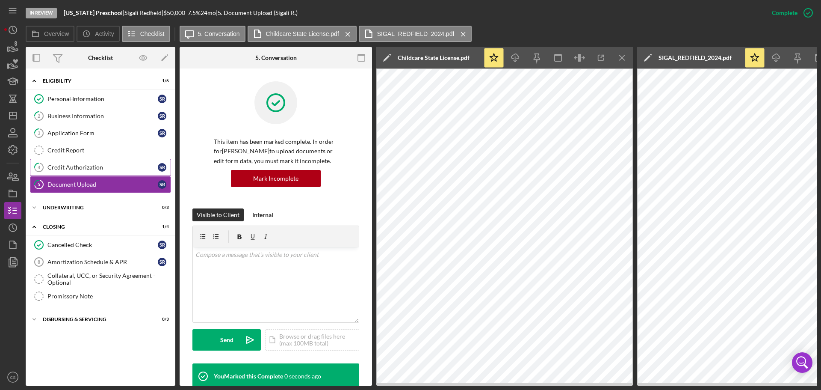
click at [120, 168] on div "Credit Authorization" at bounding box center [102, 167] width 110 height 7
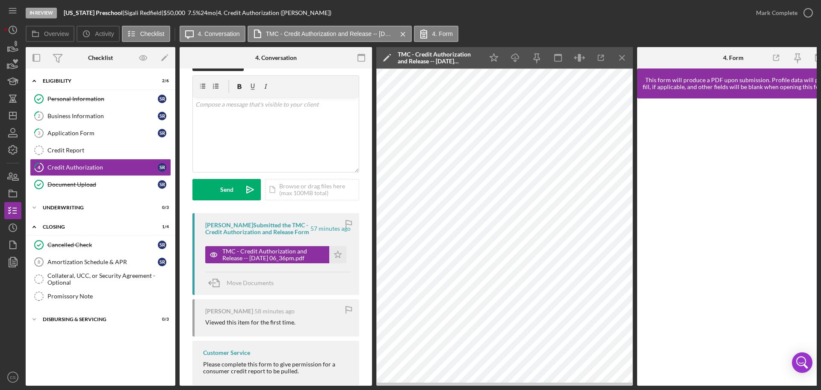
scroll to position [43, 0]
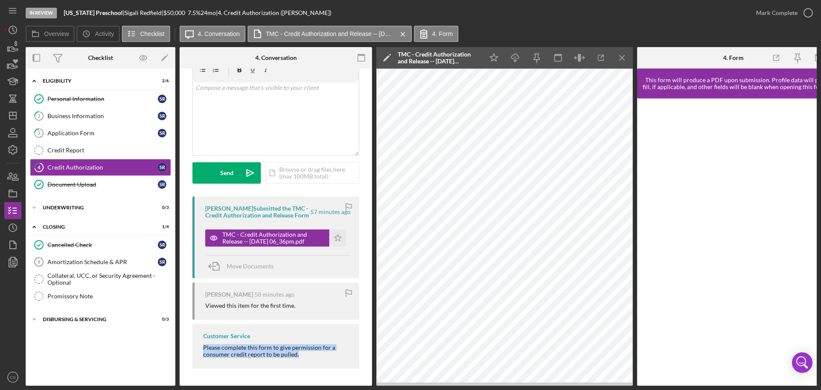
drag, startPoint x: 300, startPoint y: 361, endPoint x: 198, endPoint y: 353, distance: 101.7
click at [198, 353] on div "Customer Service Please complete this form to give permission for a consumer cr…" at bounding box center [276, 346] width 167 height 44
copy div "Please complete this form to give permission for a consumer credit report to be…"
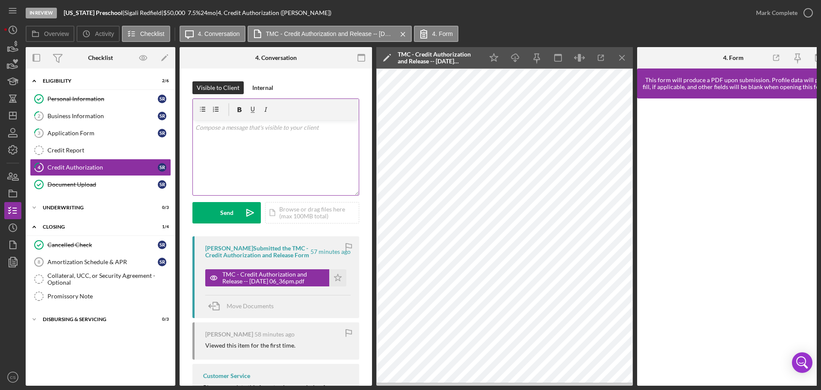
click at [269, 154] on div "v Color teal Color pink Remove color Add row above Add row below Add column bef…" at bounding box center [276, 157] width 166 height 75
drag, startPoint x: 298, startPoint y: 140, endPoint x: 117, endPoint y: 121, distance: 182.0
click at [117, 121] on div "Overview Internal Workflow Stage In Review Icon/Dropdown Arrow Archive (can una…" at bounding box center [421, 216] width 791 height 338
click at [264, 127] on p "Please complete this form to give permission for a consumer credit report to be…" at bounding box center [276, 132] width 161 height 19
click at [328, 128] on p "Please complete this form using personal Socual Securioty Number to give permis…" at bounding box center [276, 137] width 161 height 29
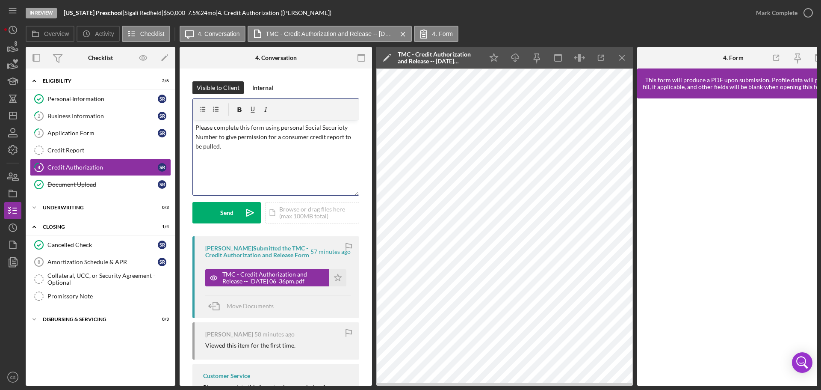
drag, startPoint x: 330, startPoint y: 125, endPoint x: 326, endPoint y: 140, distance: 15.8
click at [326, 140] on p "Please complete this form using personal Social Securioty Number to give permis…" at bounding box center [276, 137] width 161 height 29
click at [320, 139] on p "Please complete this form using personal Social Securioty Number to give permis…" at bounding box center [276, 137] width 161 height 29
click at [339, 127] on p "Please complete this form using personal Social Securioty Number to give permis…" at bounding box center [276, 137] width 161 height 29
click at [281, 127] on p "Please complete this form using personal Social Security Number to give permiss…" at bounding box center [276, 137] width 161 height 29
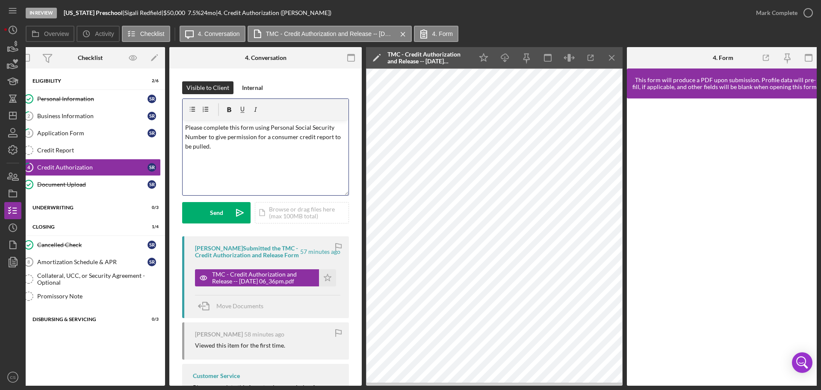
scroll to position [0, 13]
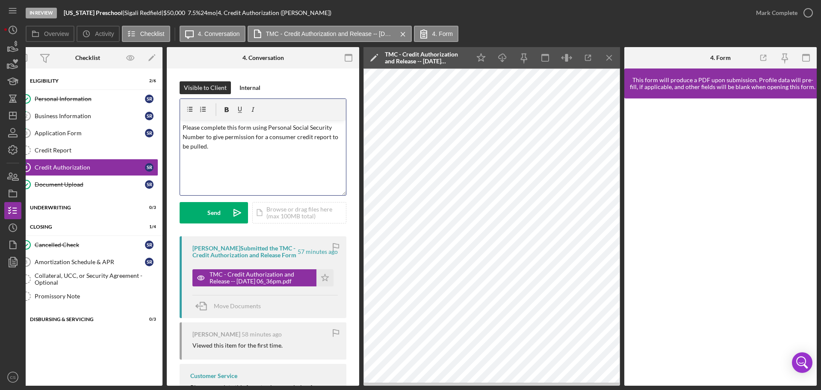
click at [257, 154] on div "v Color teal Color pink Remove color Add row above Add row below Add column bef…" at bounding box center [263, 157] width 166 height 75
click at [279, 145] on p "Please complete this form using Personal Social Security Number to give permiss…" at bounding box center [263, 142] width 161 height 39
click at [239, 169] on p "Please complete this form using Personal Social Security Number to give permiss…" at bounding box center [263, 147] width 161 height 48
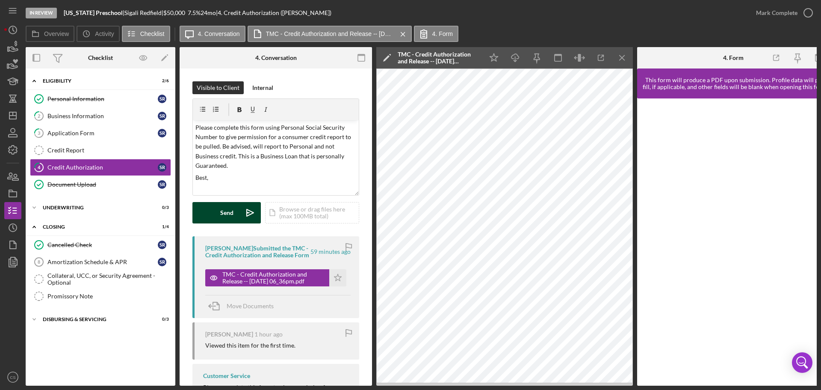
click at [225, 210] on div "Send" at bounding box center [226, 212] width 13 height 21
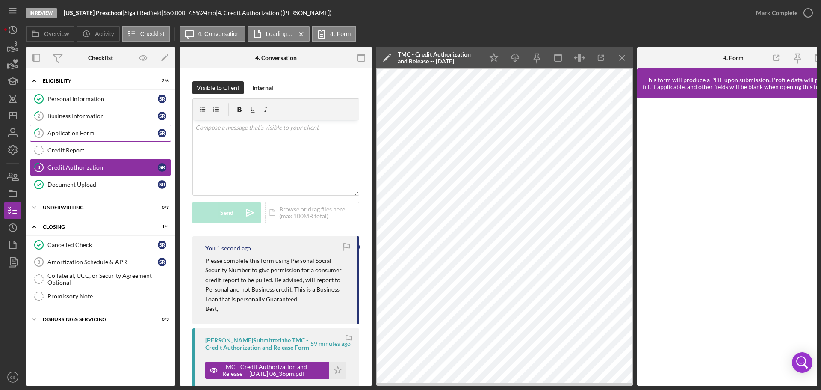
click at [119, 131] on div "Application Form" at bounding box center [102, 133] width 110 height 7
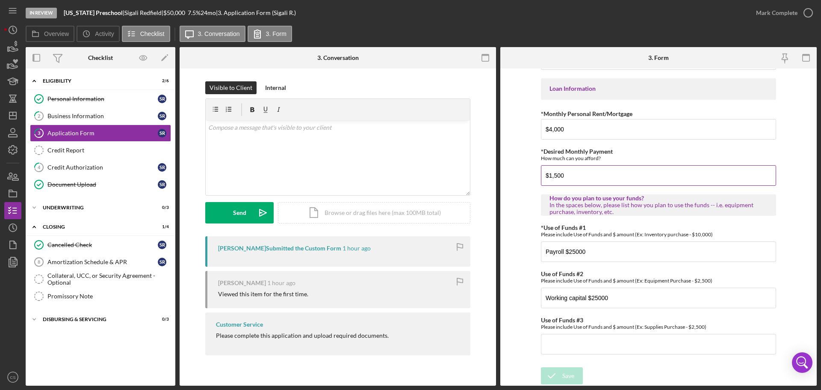
scroll to position [420, 0]
click at [124, 119] on div "Business Information" at bounding box center [102, 116] width 110 height 7
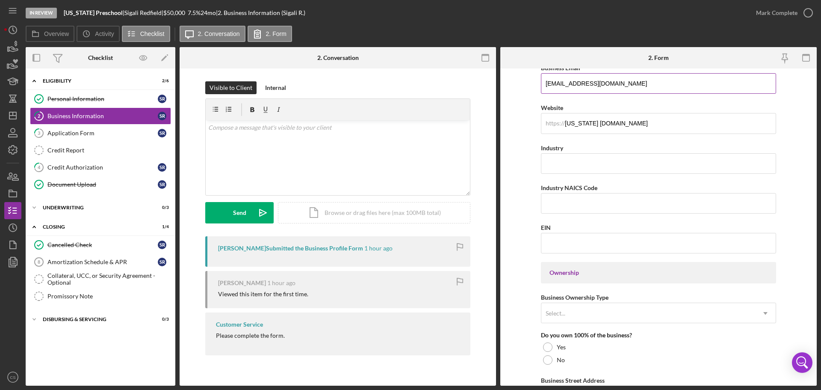
scroll to position [205, 0]
drag, startPoint x: 320, startPoint y: 336, endPoint x: 199, endPoint y: 333, distance: 120.2
click at [199, 333] on div "[PERSON_NAME] Submitted the Business Profile Form 1 hour ago [PERSON_NAME][GEOG…" at bounding box center [338, 297] width 291 height 123
copy div "Please complete the form."
click at [276, 130] on p at bounding box center [338, 127] width 260 height 9
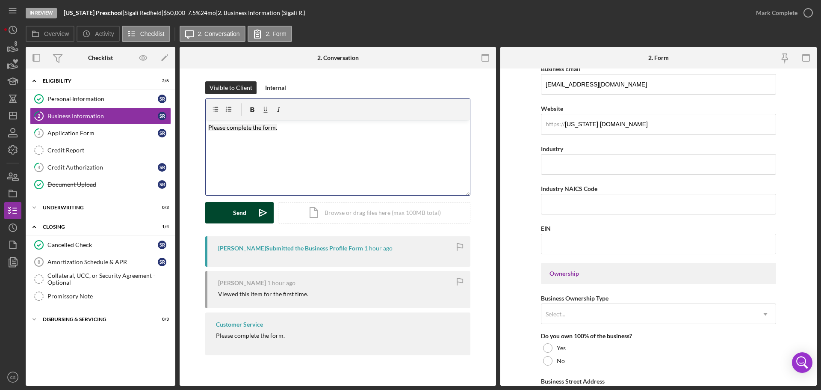
click at [263, 207] on icon "Icon/icon-invite-send" at bounding box center [262, 212] width 21 height 21
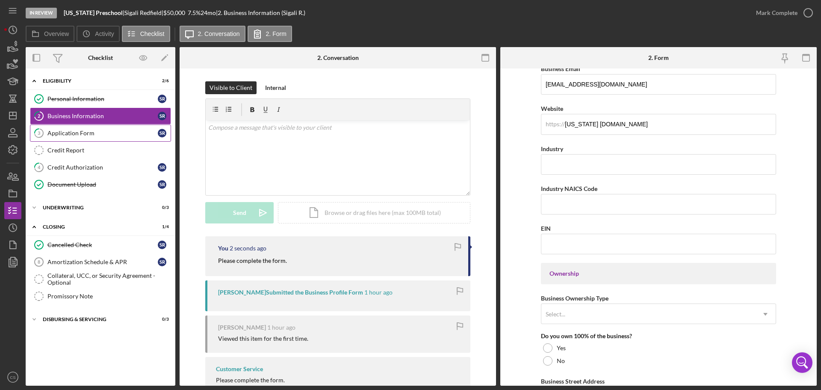
click at [80, 130] on div "Application Form" at bounding box center [102, 133] width 110 height 7
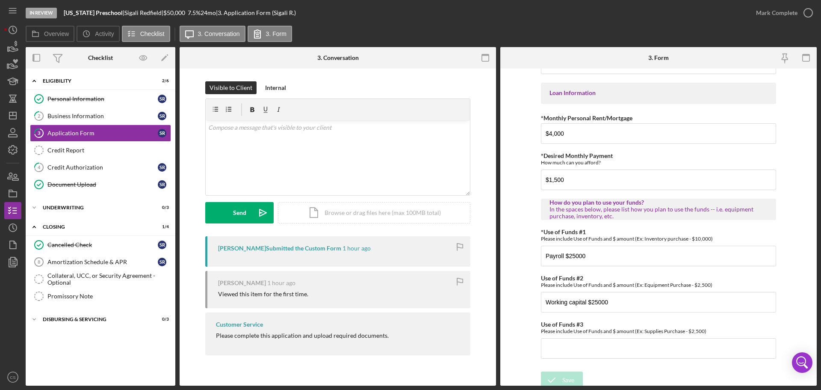
scroll to position [420, 0]
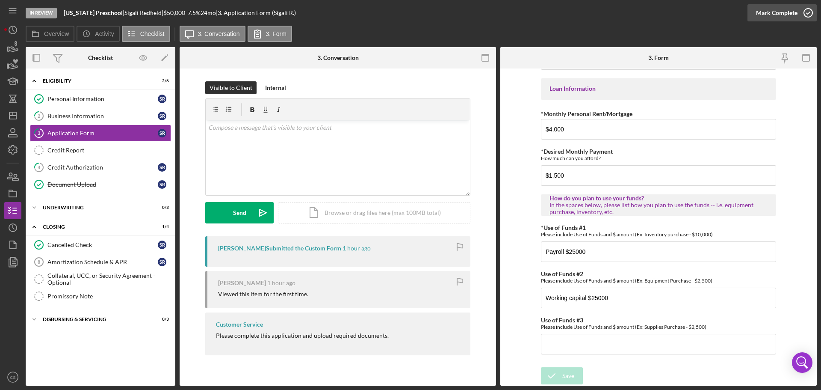
click at [809, 15] on icon "button" at bounding box center [808, 12] width 21 height 21
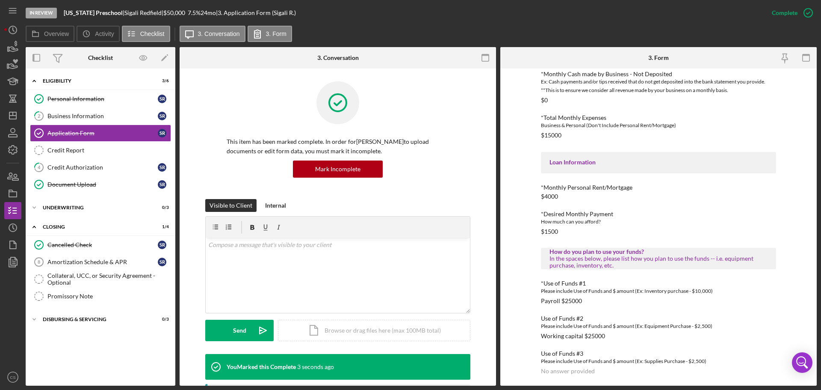
scroll to position [300, 0]
click at [66, 116] on div "Business Information" at bounding box center [102, 116] width 110 height 7
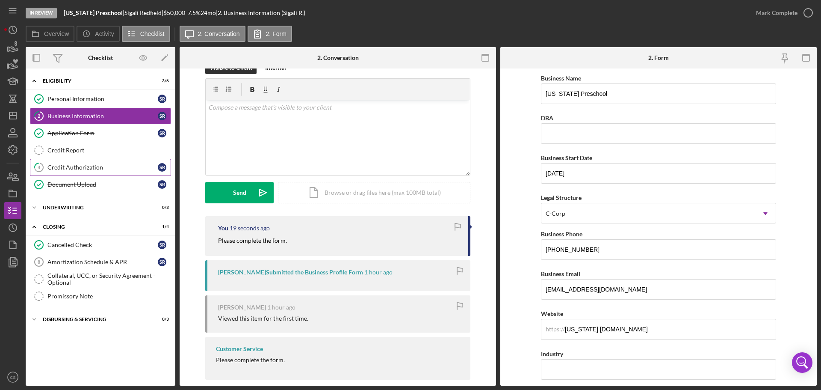
scroll to position [31, 0]
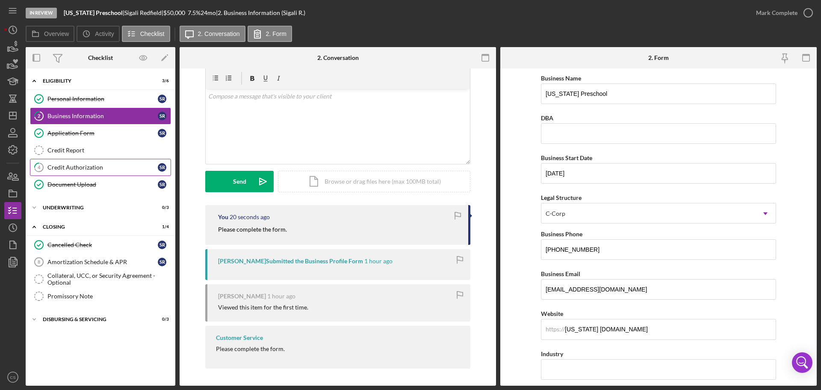
click at [116, 166] on div "Credit Authorization" at bounding box center [102, 167] width 110 height 7
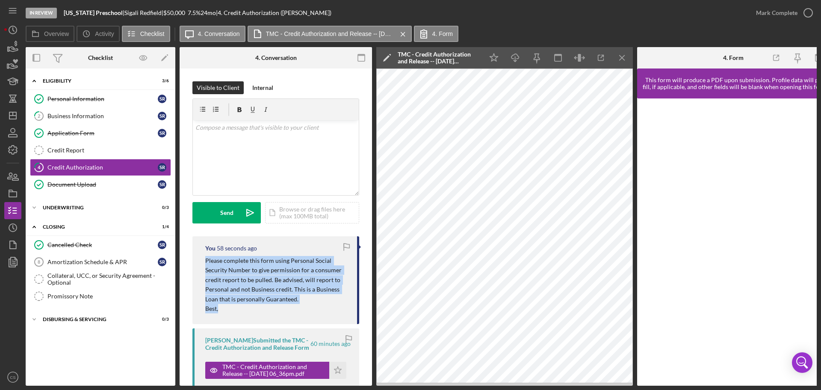
drag, startPoint x: 230, startPoint y: 314, endPoint x: 204, endPoint y: 262, distance: 57.8
click at [204, 262] on div "You 58 seconds ago Please complete this form using Personal Social Security Num…" at bounding box center [276, 280] width 167 height 88
copy div "Please complete this form using Personal Social Security Number to give permiss…"
click at [17, 114] on icon "Icon/Dashboard" at bounding box center [12, 115] width 21 height 21
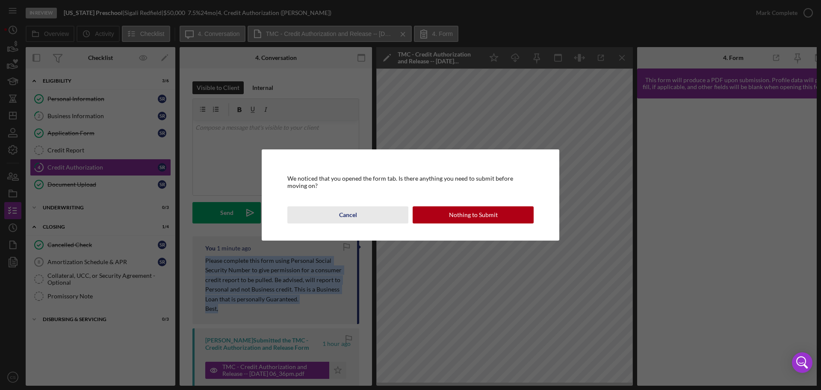
click at [386, 216] on button "Cancel" at bounding box center [347, 214] width 121 height 17
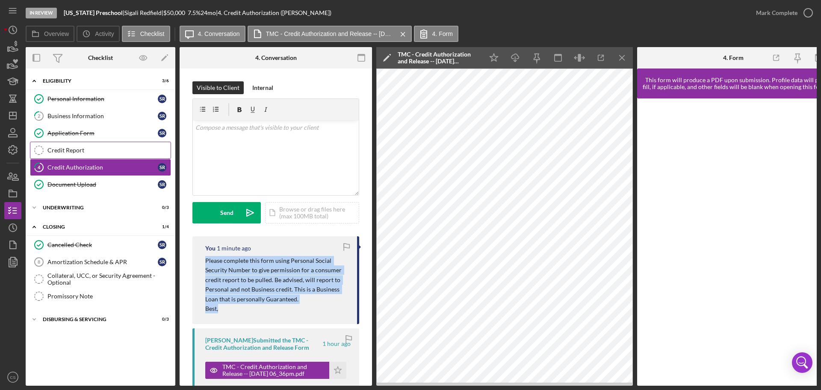
click at [79, 153] on div "Credit Report" at bounding box center [108, 150] width 123 height 7
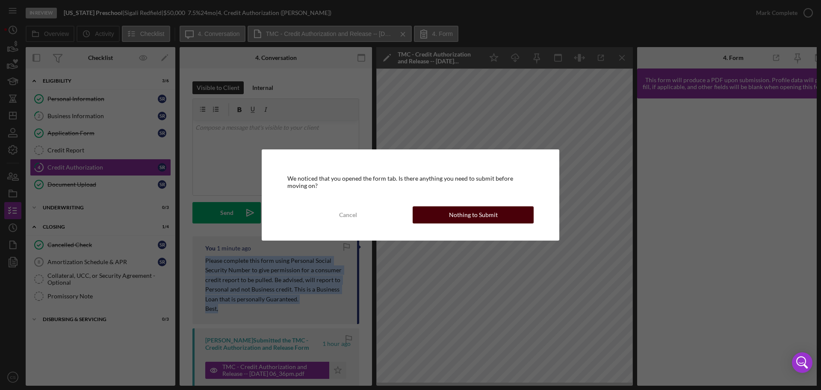
click at [482, 223] on div "Cancel Nothing to Submit" at bounding box center [410, 214] width 246 height 17
click at [503, 210] on button "Nothing to Submit" at bounding box center [473, 214] width 121 height 17
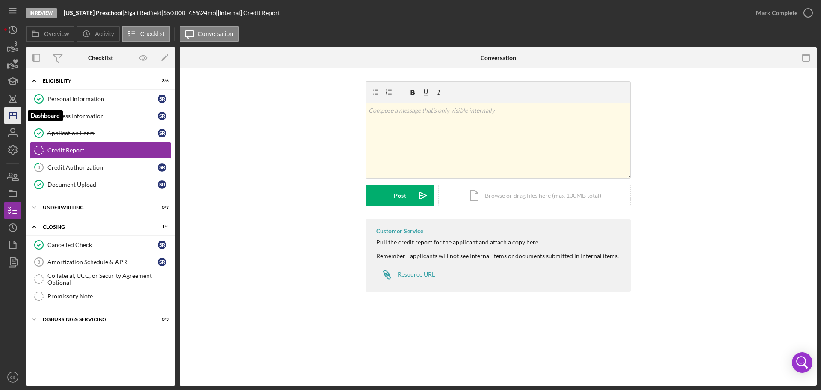
click at [13, 114] on line "button" at bounding box center [13, 113] width 0 height 3
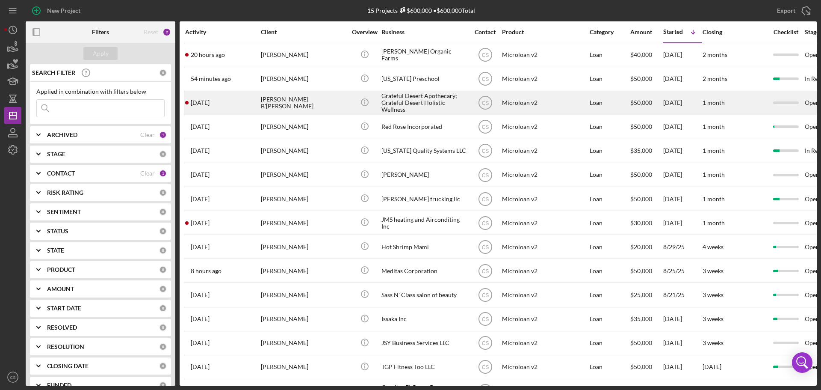
click at [349, 104] on div "Icon/Info" at bounding box center [365, 103] width 32 height 23
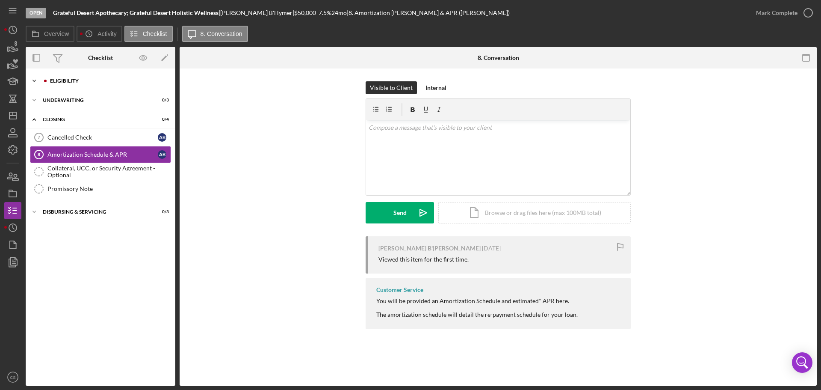
click at [98, 83] on div "Icon/Expander Eligibility 0 / 6" at bounding box center [101, 80] width 150 height 17
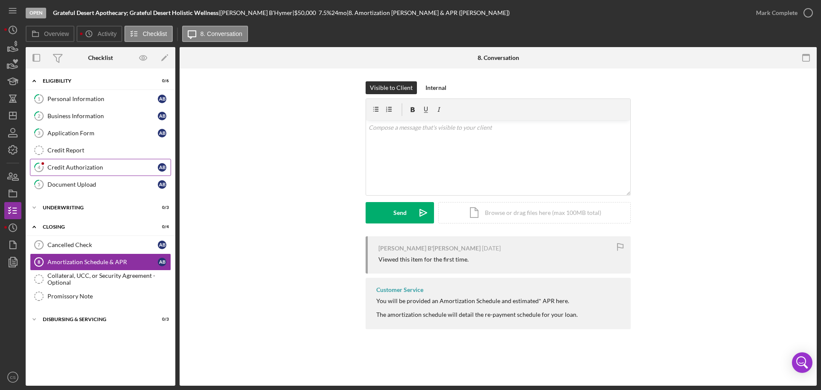
click at [108, 164] on div "Credit Authorization" at bounding box center [102, 167] width 110 height 7
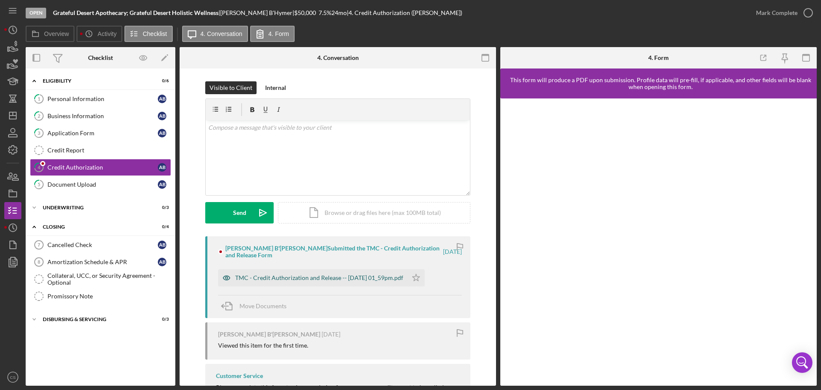
click at [374, 278] on div "TMC - Credit Authorization and Release -- [DATE] 01_59pm.pdf" at bounding box center [319, 277] width 168 height 7
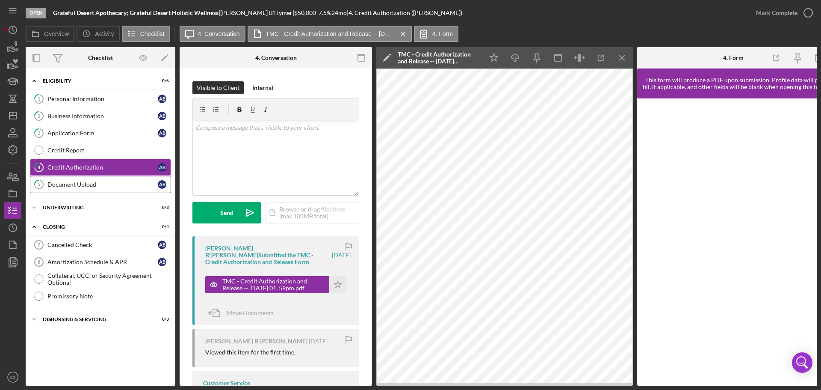
click at [82, 186] on div "Document Upload" at bounding box center [102, 184] width 110 height 7
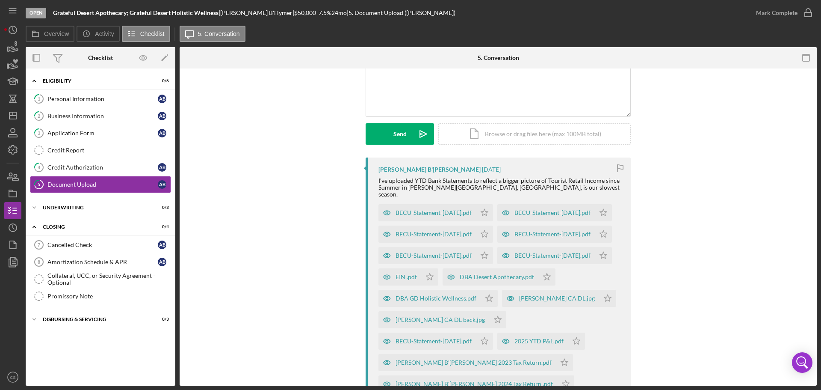
scroll to position [86, 0]
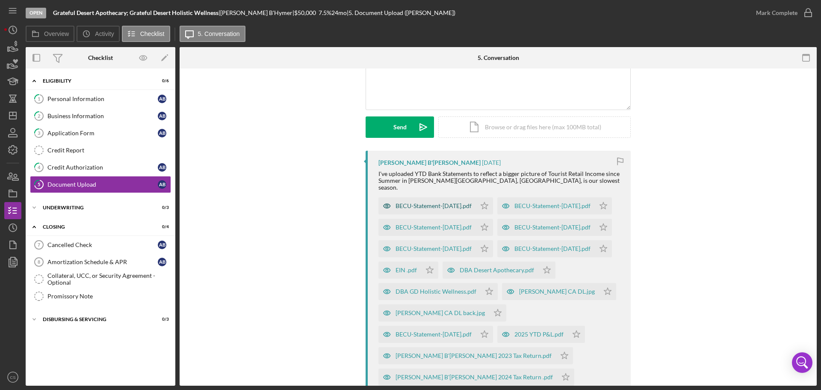
click at [435, 202] on div "BECU-Statement-[DATE].pdf" at bounding box center [434, 205] width 76 height 7
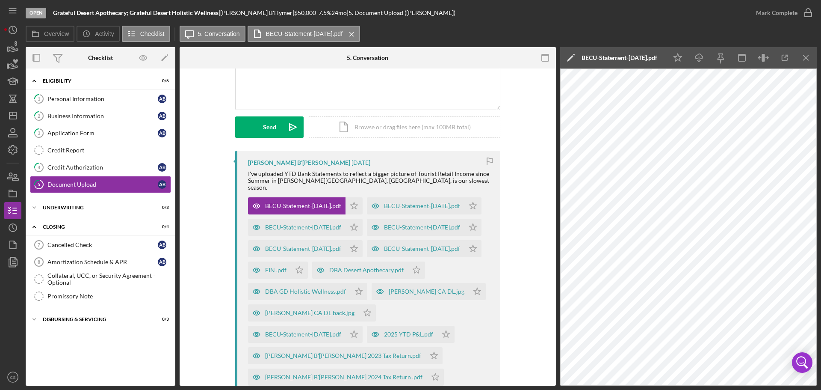
click at [610, 23] on div "Open Grateful Desert Apothecary; Grateful Desert Holistic Wellness | [PERSON_NA…" at bounding box center [387, 13] width 722 height 26
